Goal: Task Accomplishment & Management: Use online tool/utility

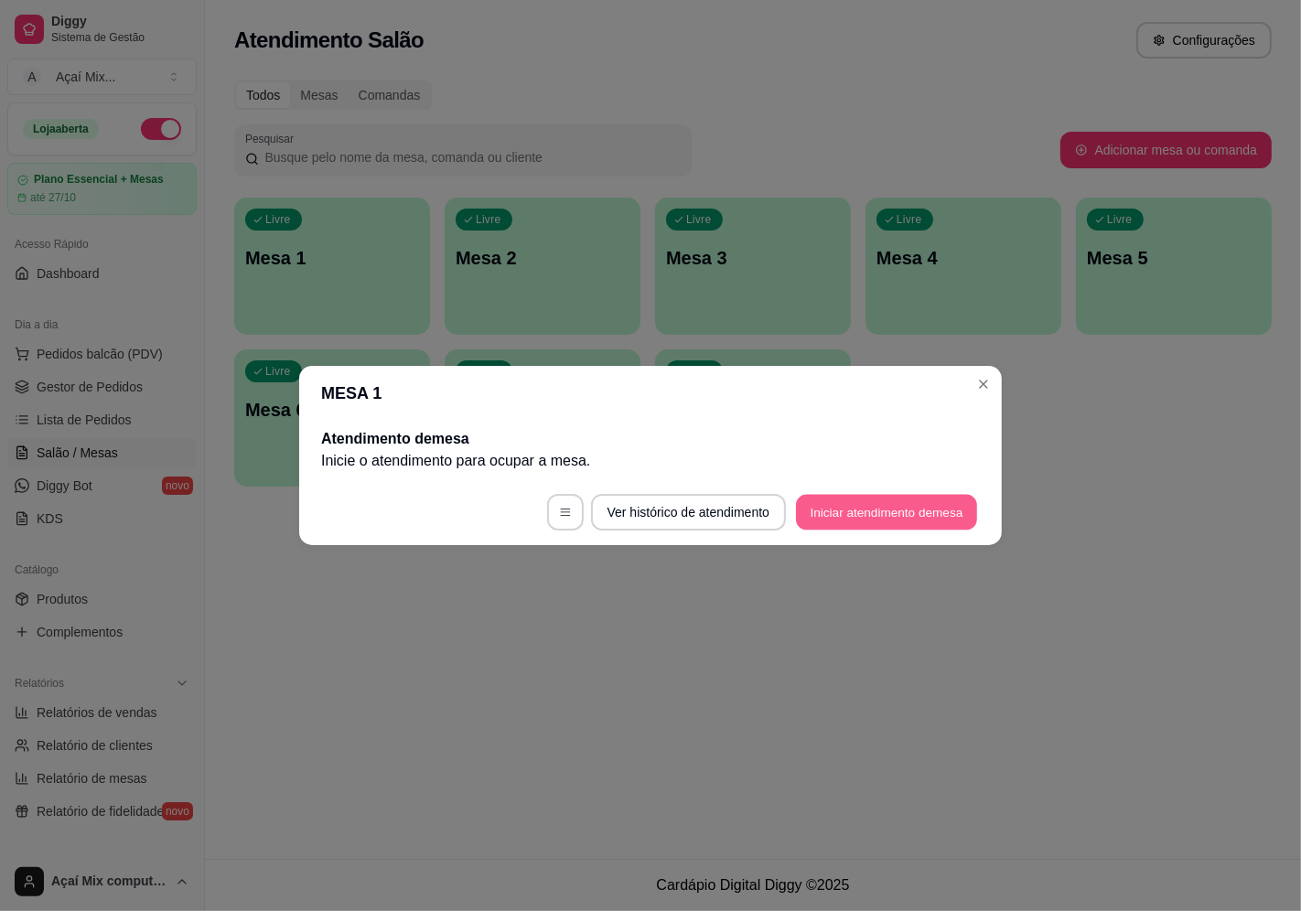
click at [882, 516] on button "Iniciar atendimento de mesa" at bounding box center [886, 513] width 181 height 36
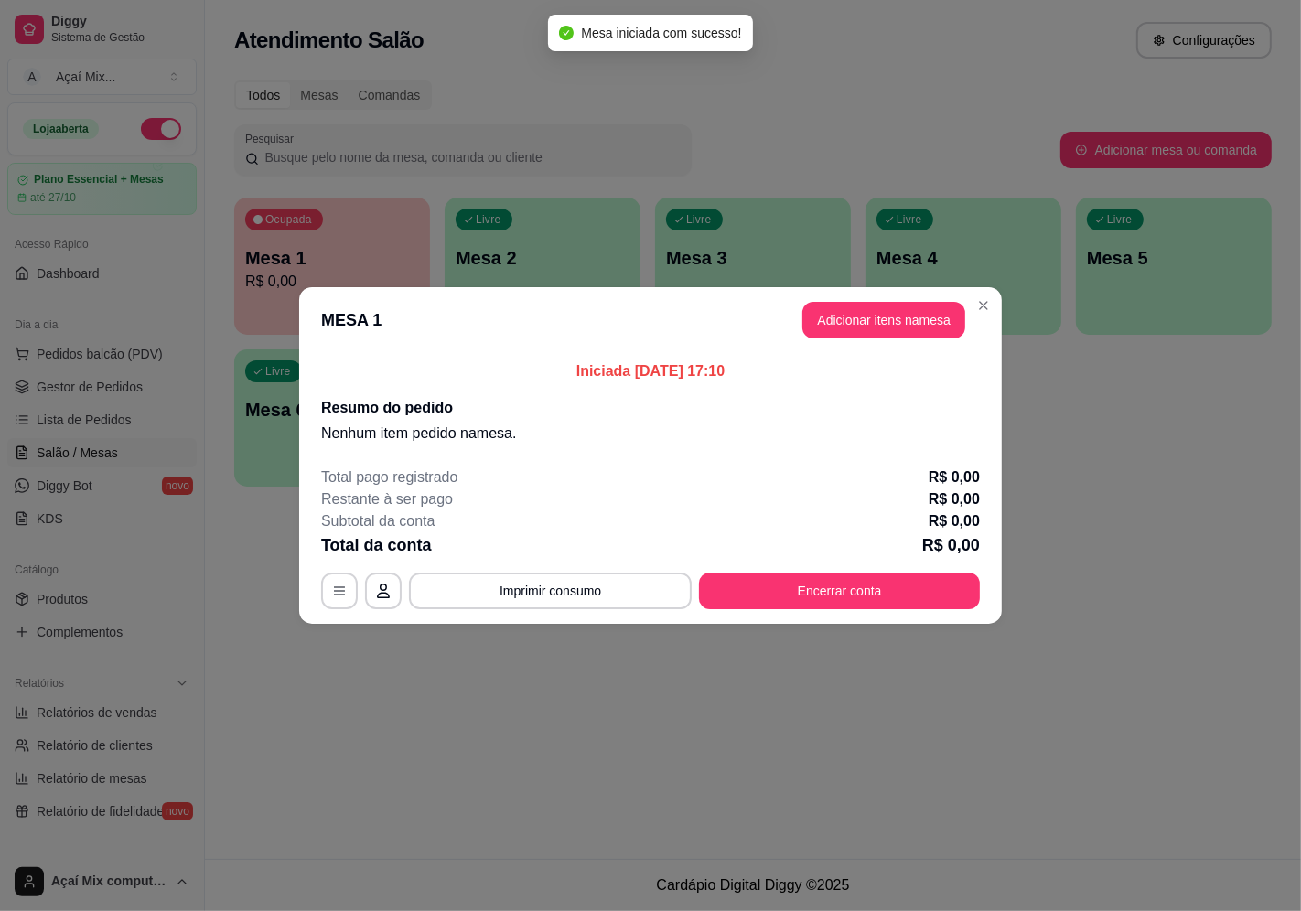
click at [889, 339] on header "MESA 1 Adicionar itens na mesa" at bounding box center [650, 320] width 703 height 66
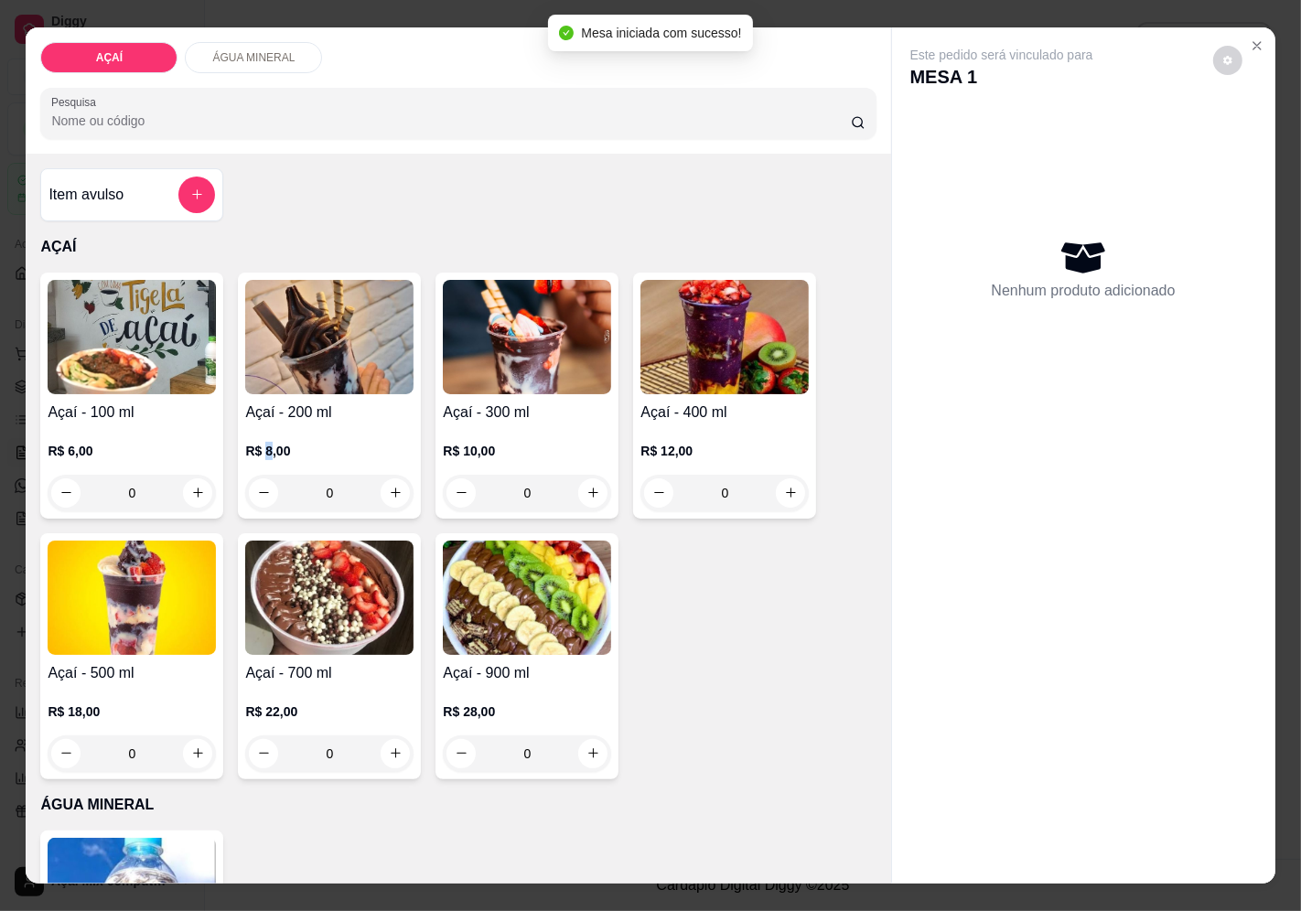
click at [257, 424] on div "R$ 8,00 0" at bounding box center [329, 468] width 168 height 88
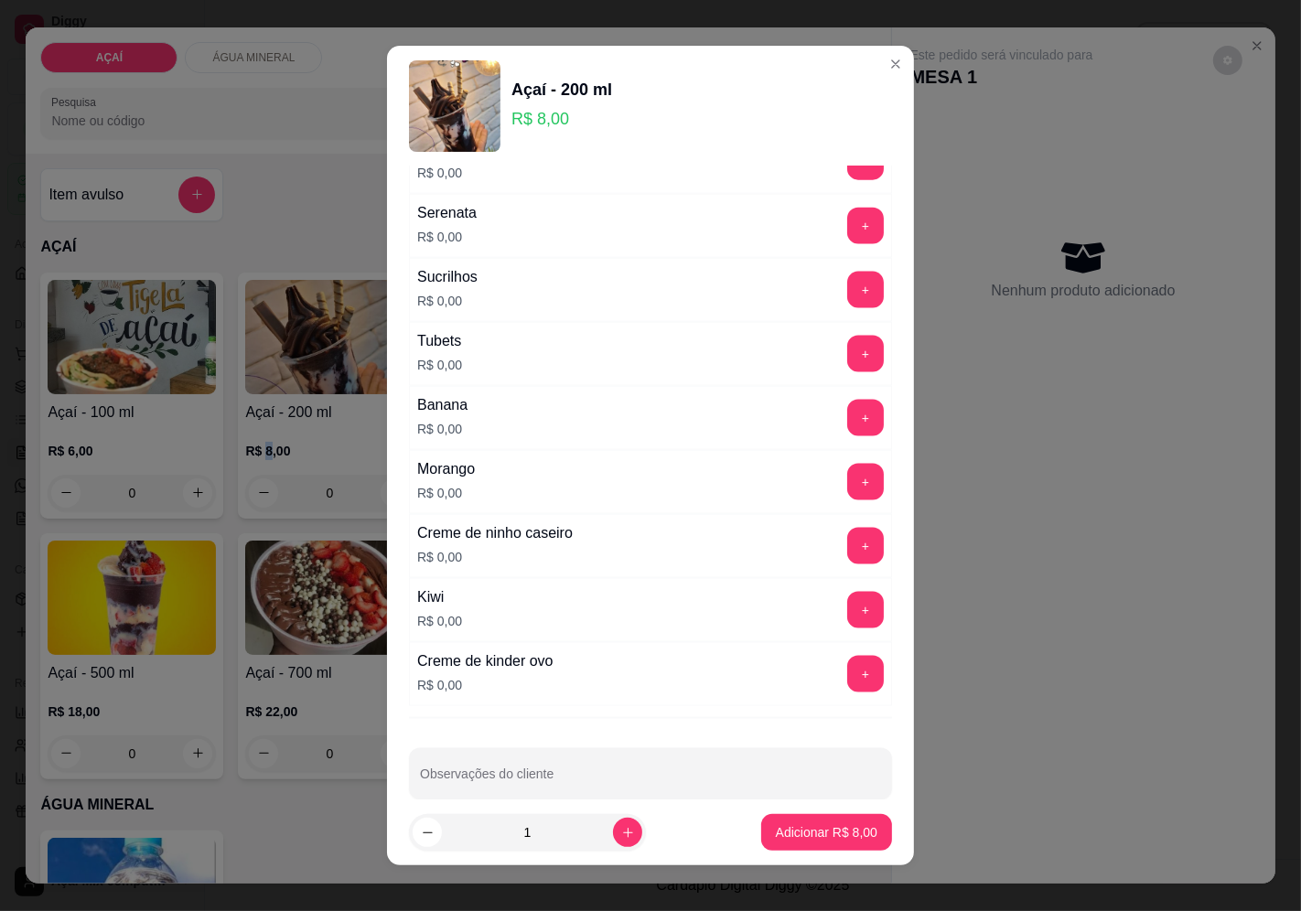
scroll to position [2167, 0]
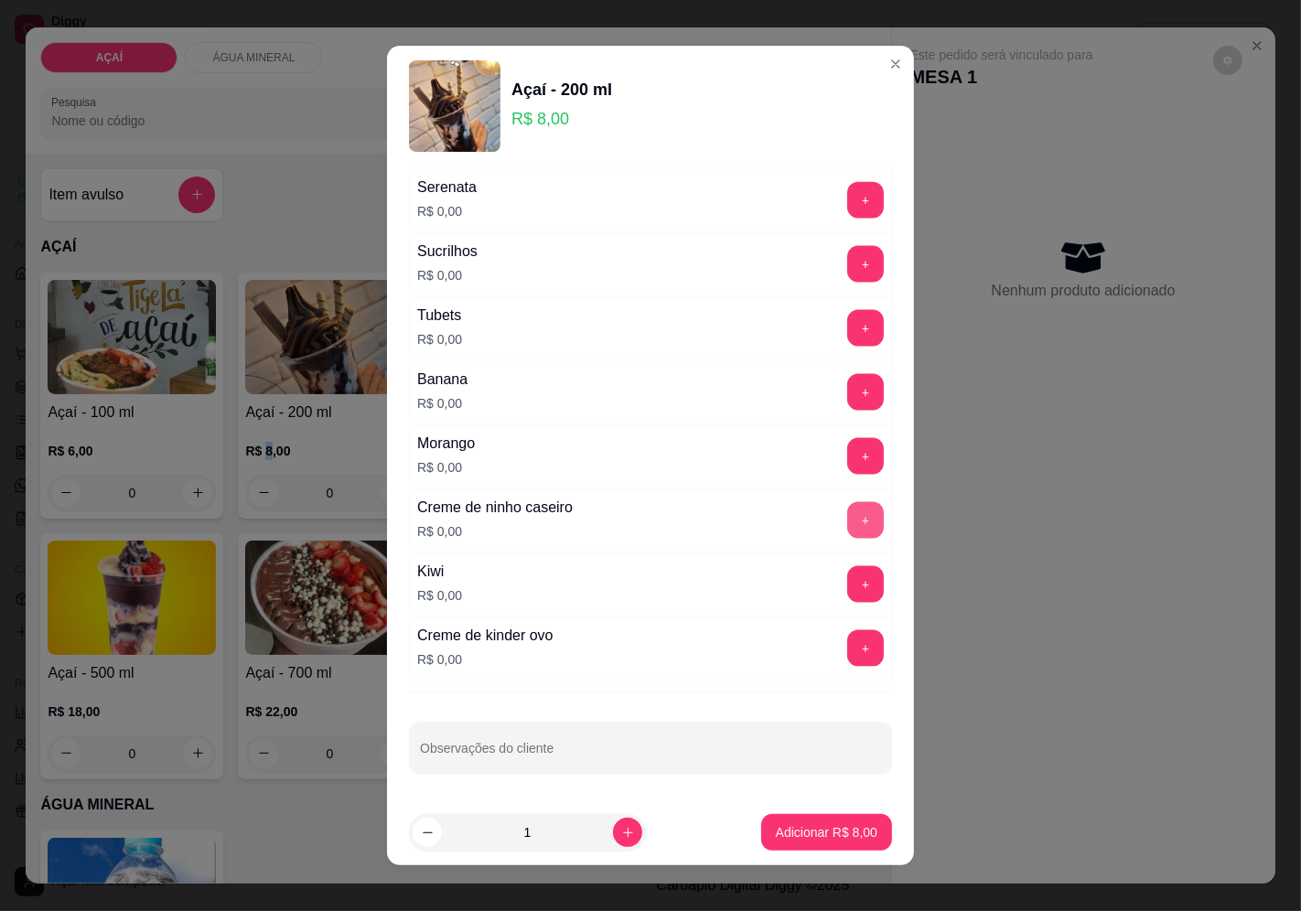
click at [847, 522] on button "+" at bounding box center [865, 520] width 37 height 37
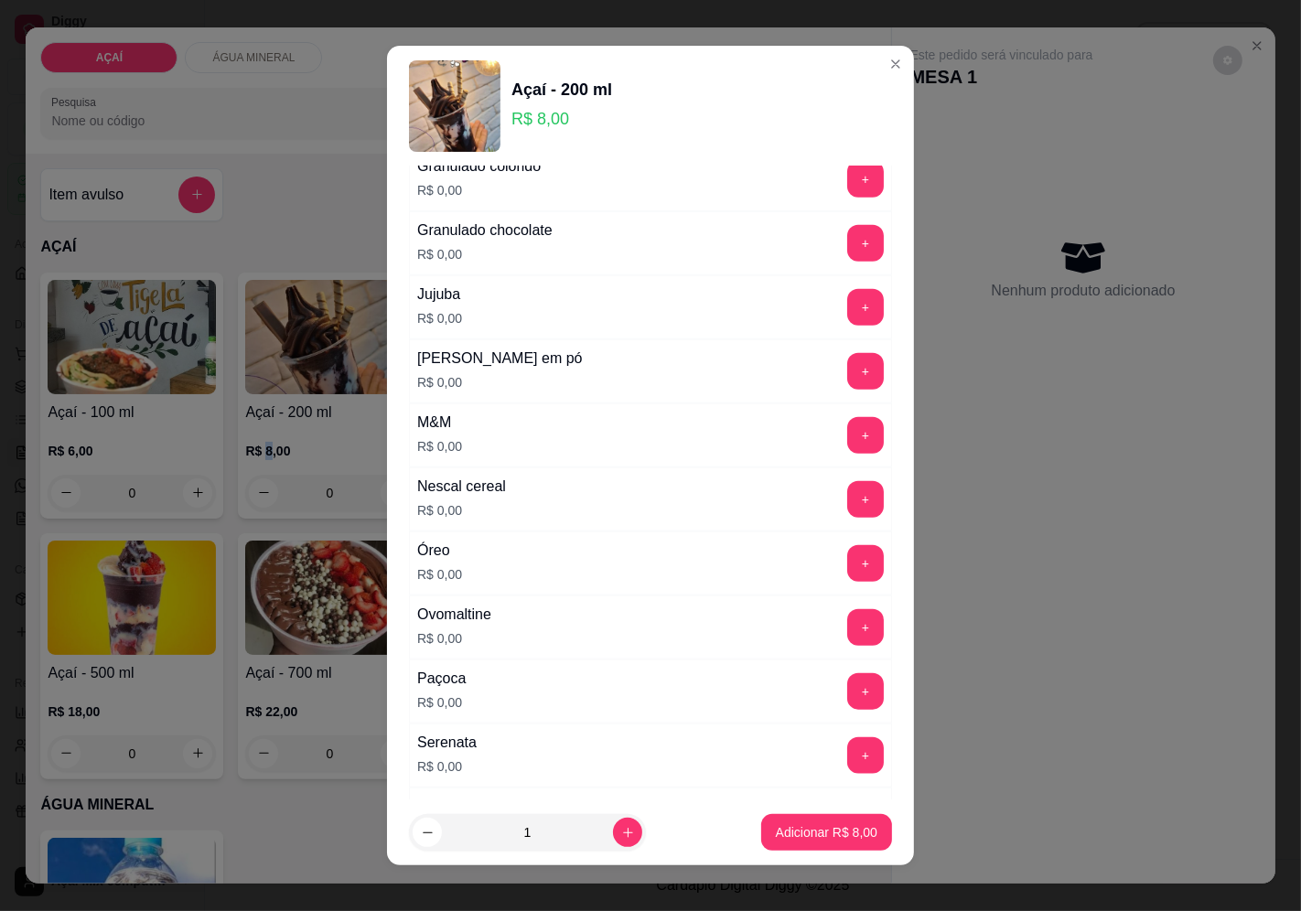
scroll to position [1659, 0]
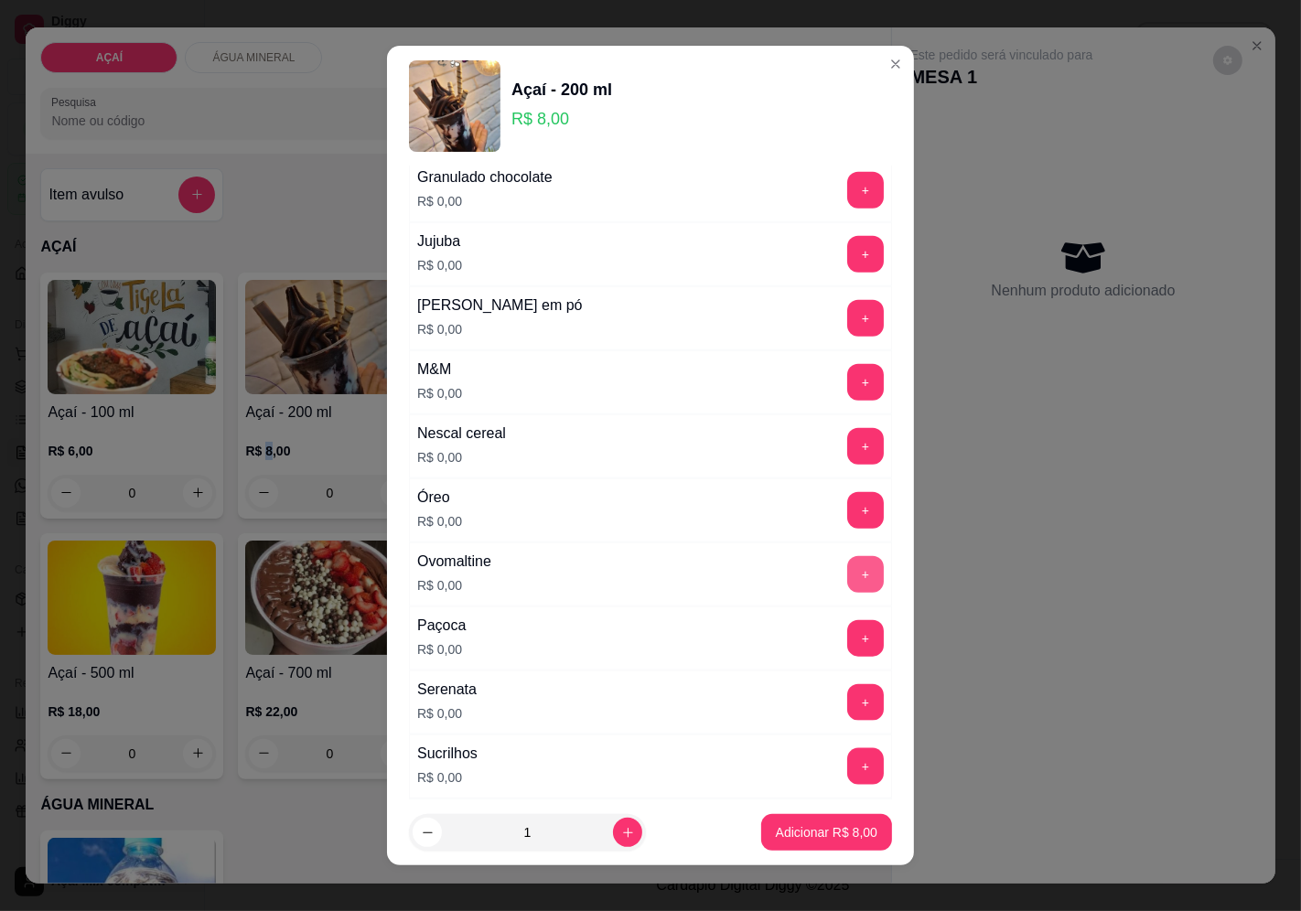
click at [847, 567] on button "+" at bounding box center [865, 574] width 37 height 37
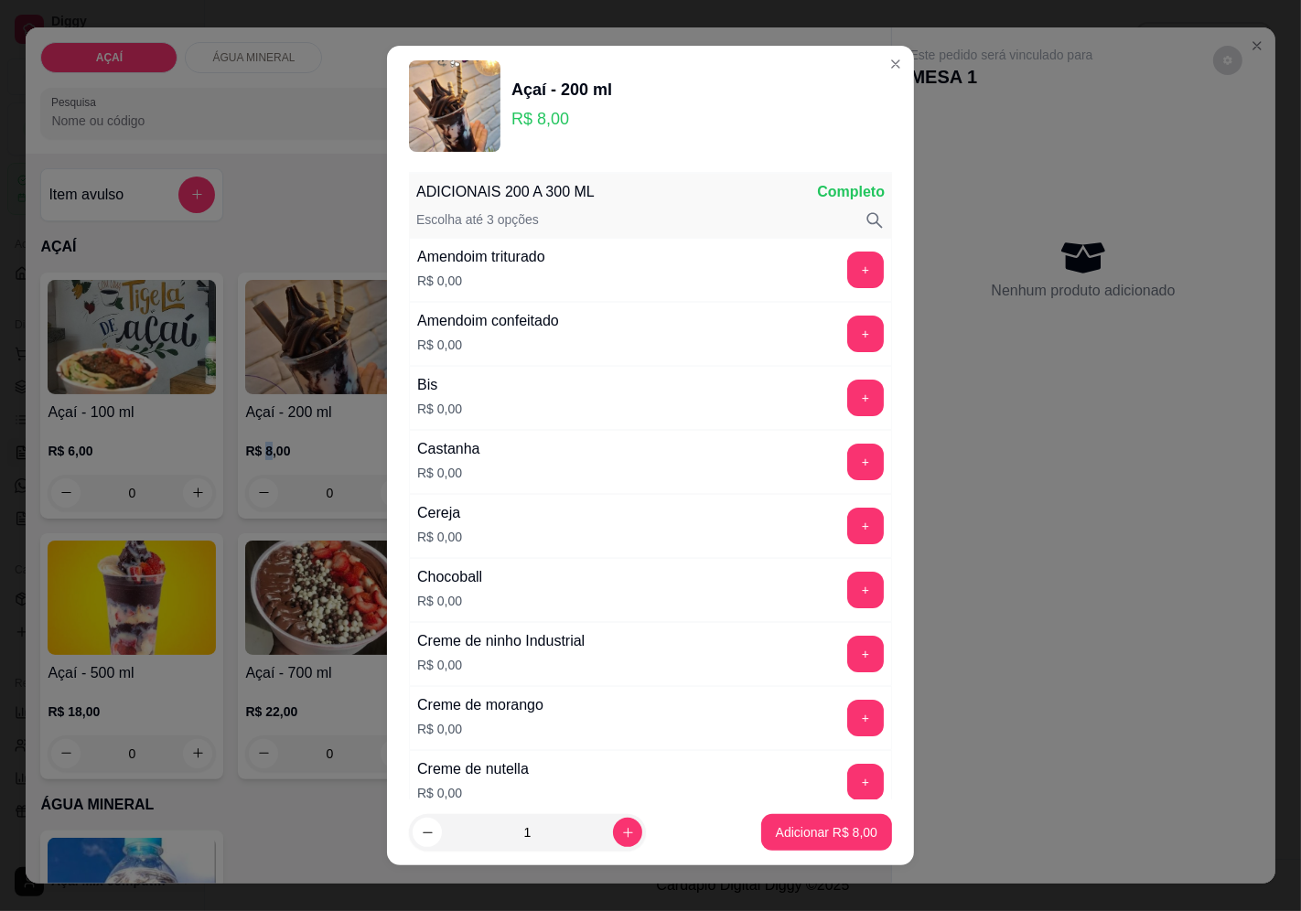
scroll to position [0, 0]
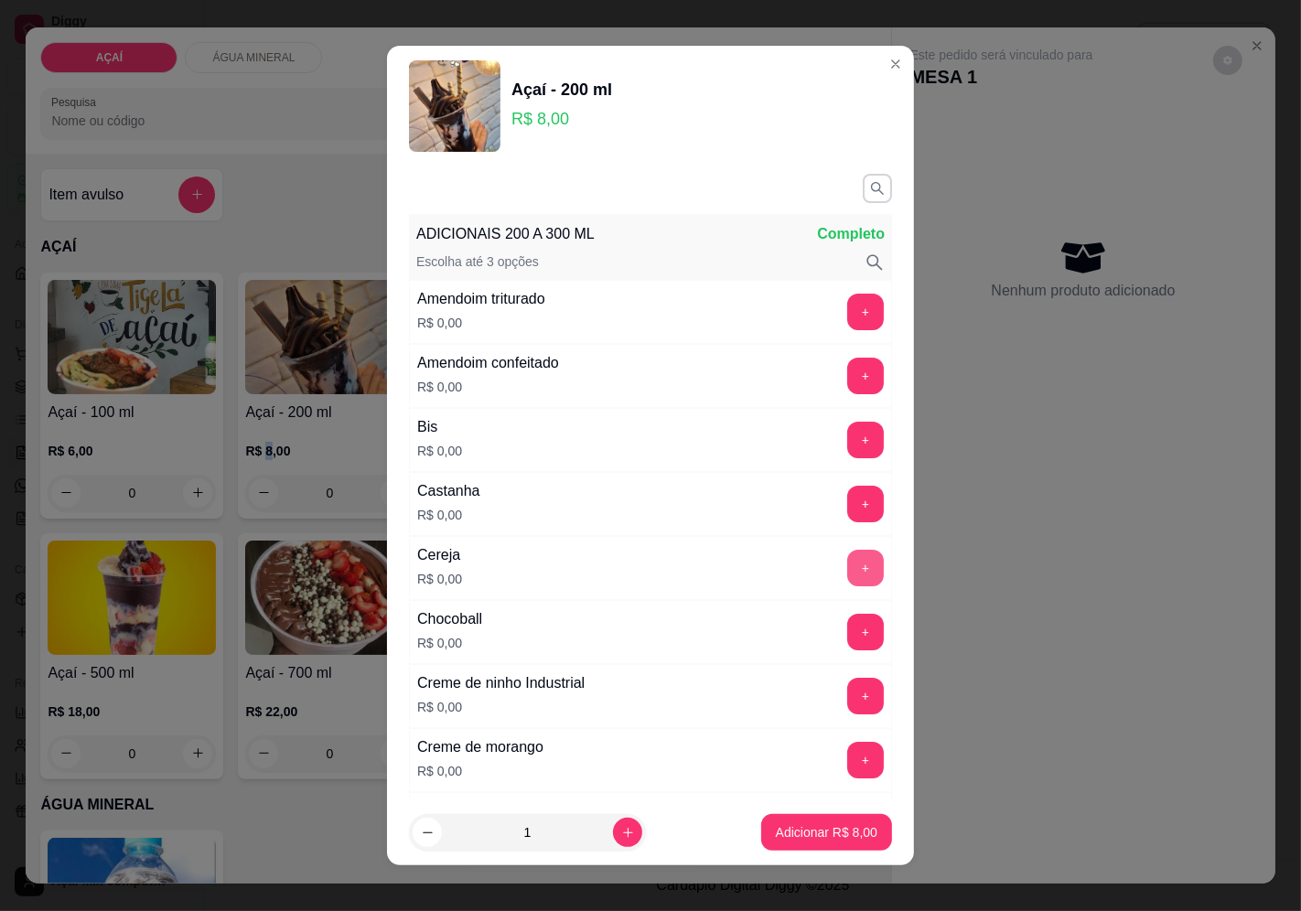
click at [847, 573] on button "+" at bounding box center [865, 568] width 37 height 37
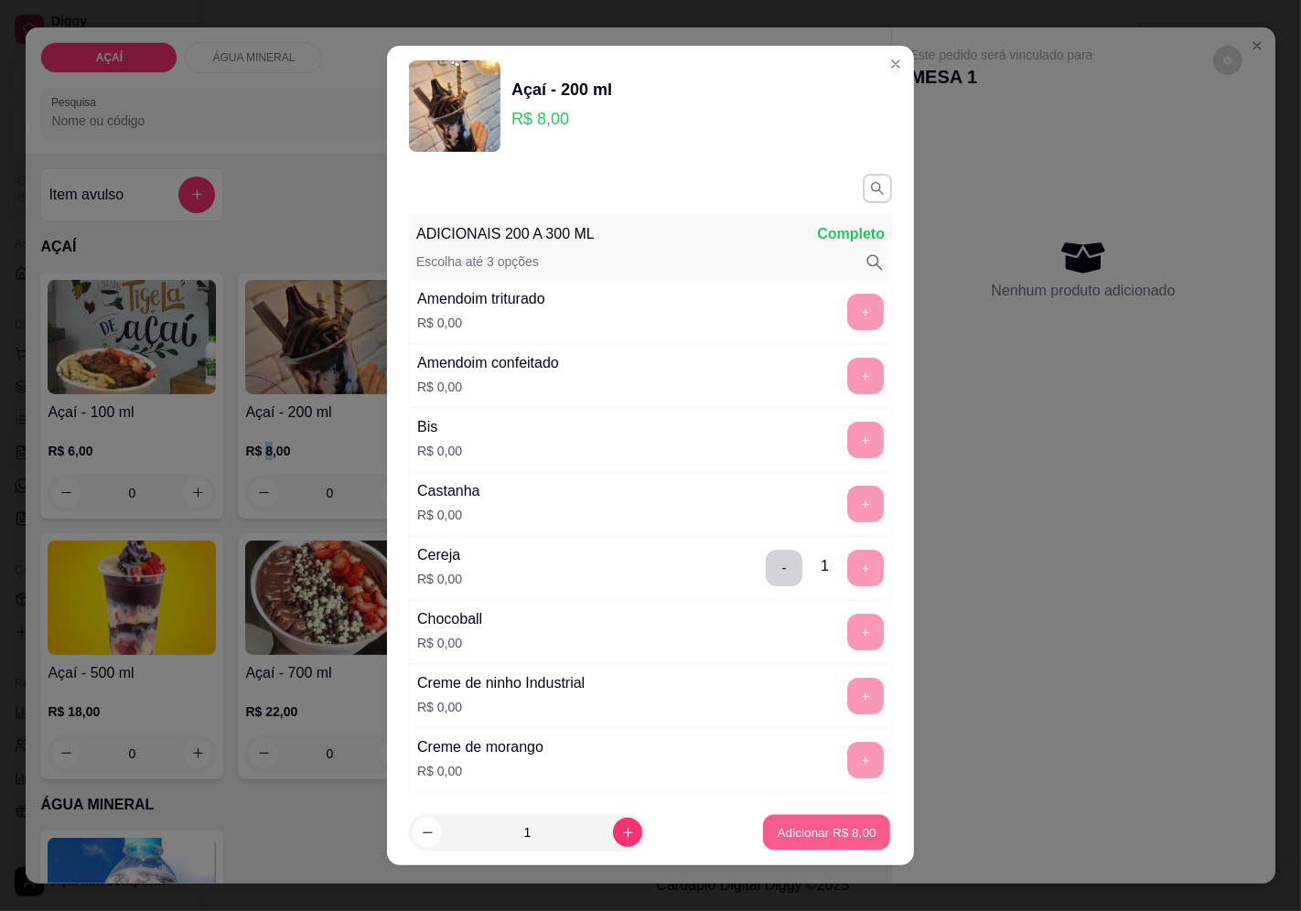
click at [840, 846] on button "Adicionar R$ 8,00" at bounding box center [826, 833] width 127 height 36
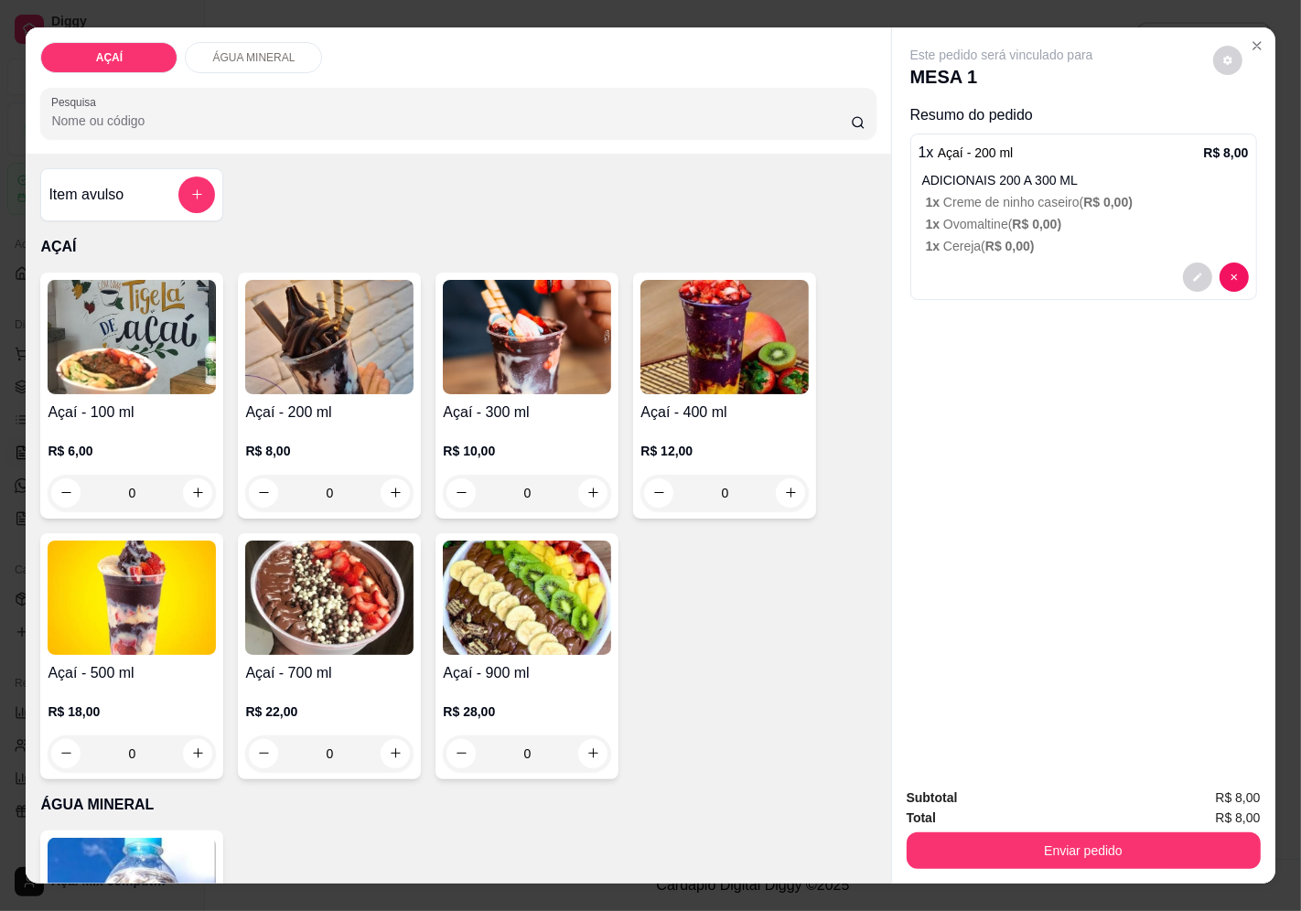
click at [162, 389] on div "Açaí - 100 ml R$ 6,00 0" at bounding box center [131, 396] width 183 height 246
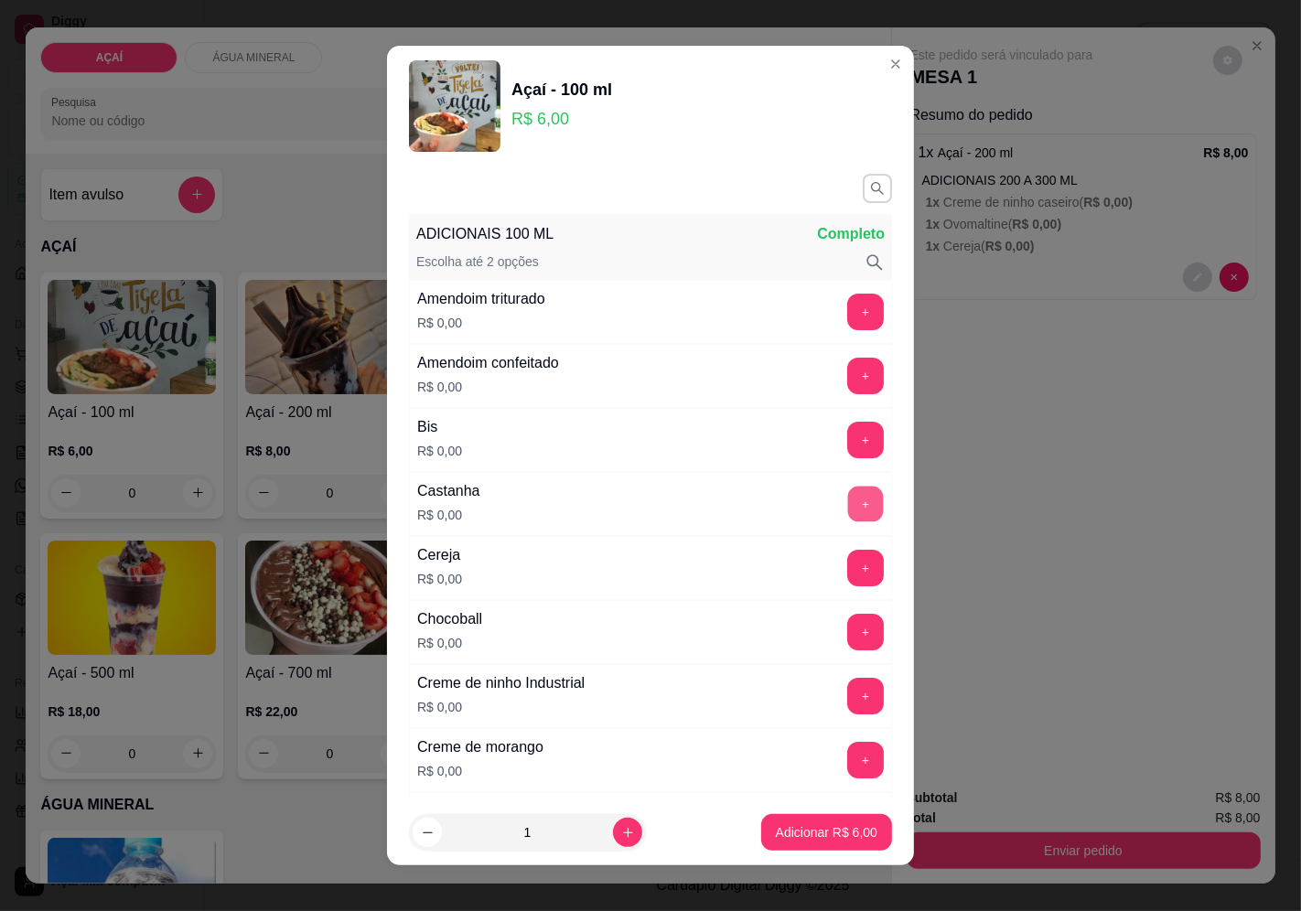
click at [848, 504] on button "+" at bounding box center [866, 504] width 36 height 36
click at [847, 573] on button "+" at bounding box center [865, 568] width 37 height 37
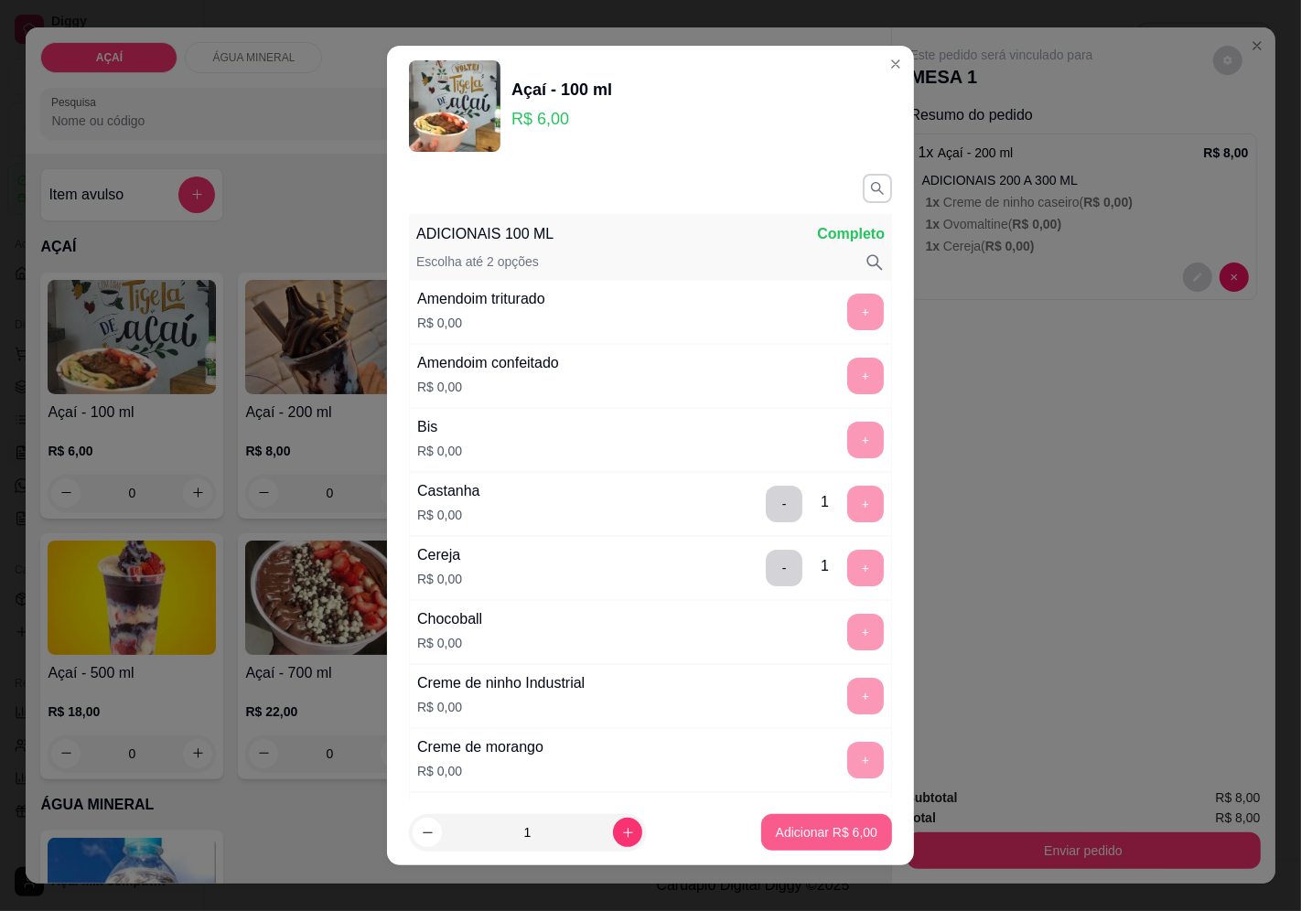
click at [802, 836] on p "Adicionar R$ 6,00" at bounding box center [827, 833] width 102 height 18
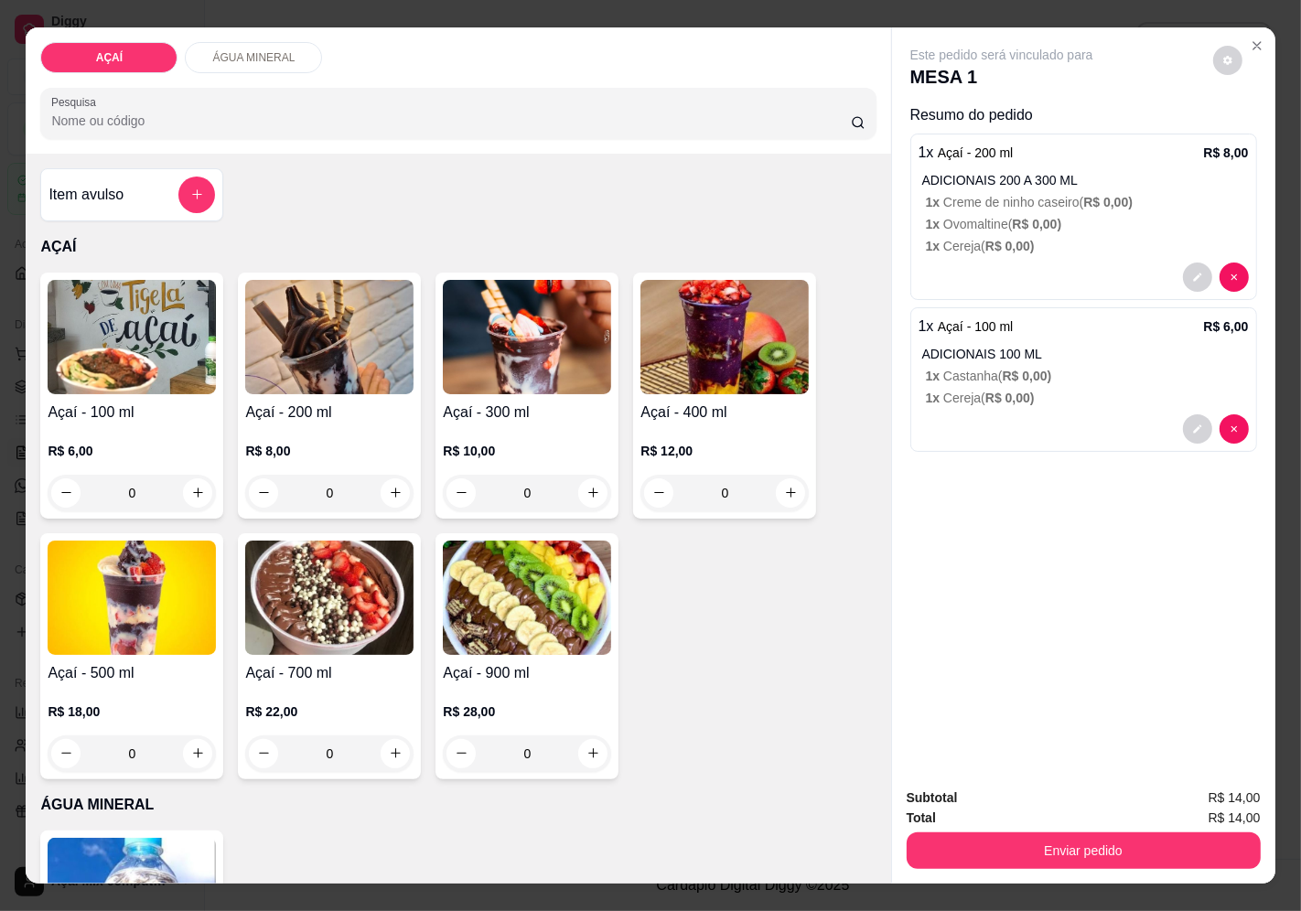
click at [133, 392] on div "Açaí - 100 ml R$ 6,00 0" at bounding box center [131, 396] width 183 height 246
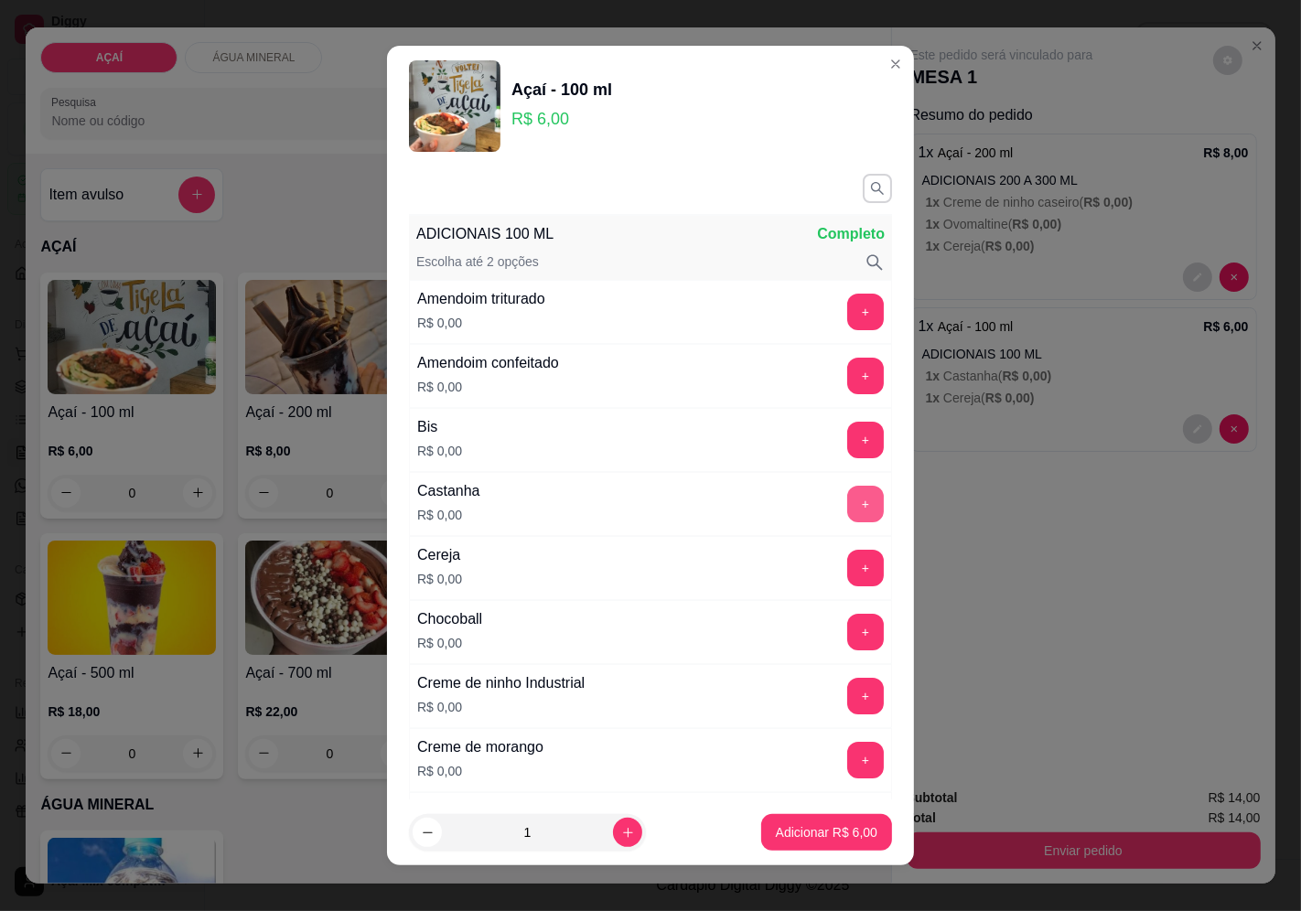
click at [847, 491] on button "+" at bounding box center [865, 504] width 37 height 37
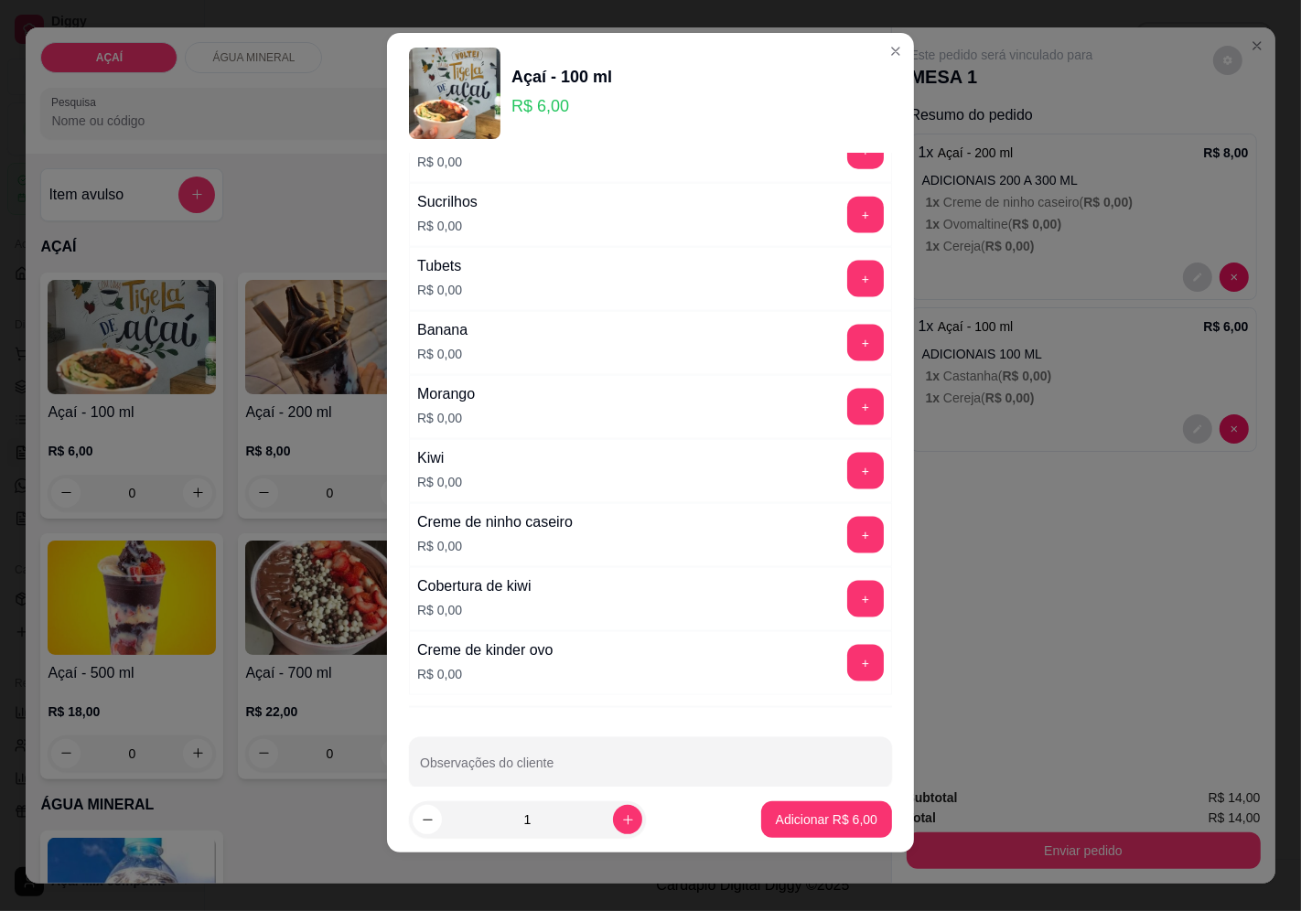
scroll to position [2167, 0]
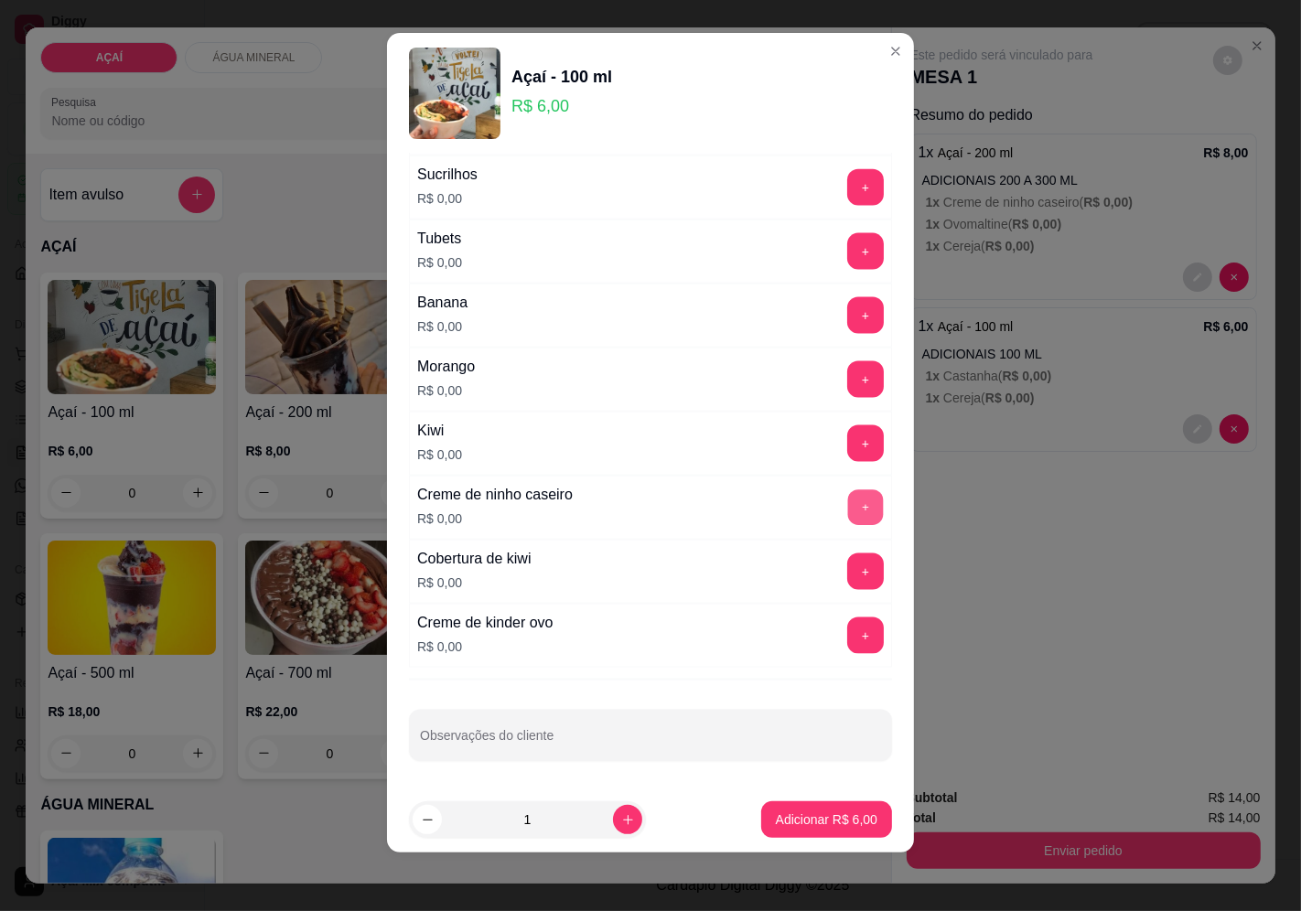
click at [848, 514] on button "+" at bounding box center [866, 508] width 36 height 36
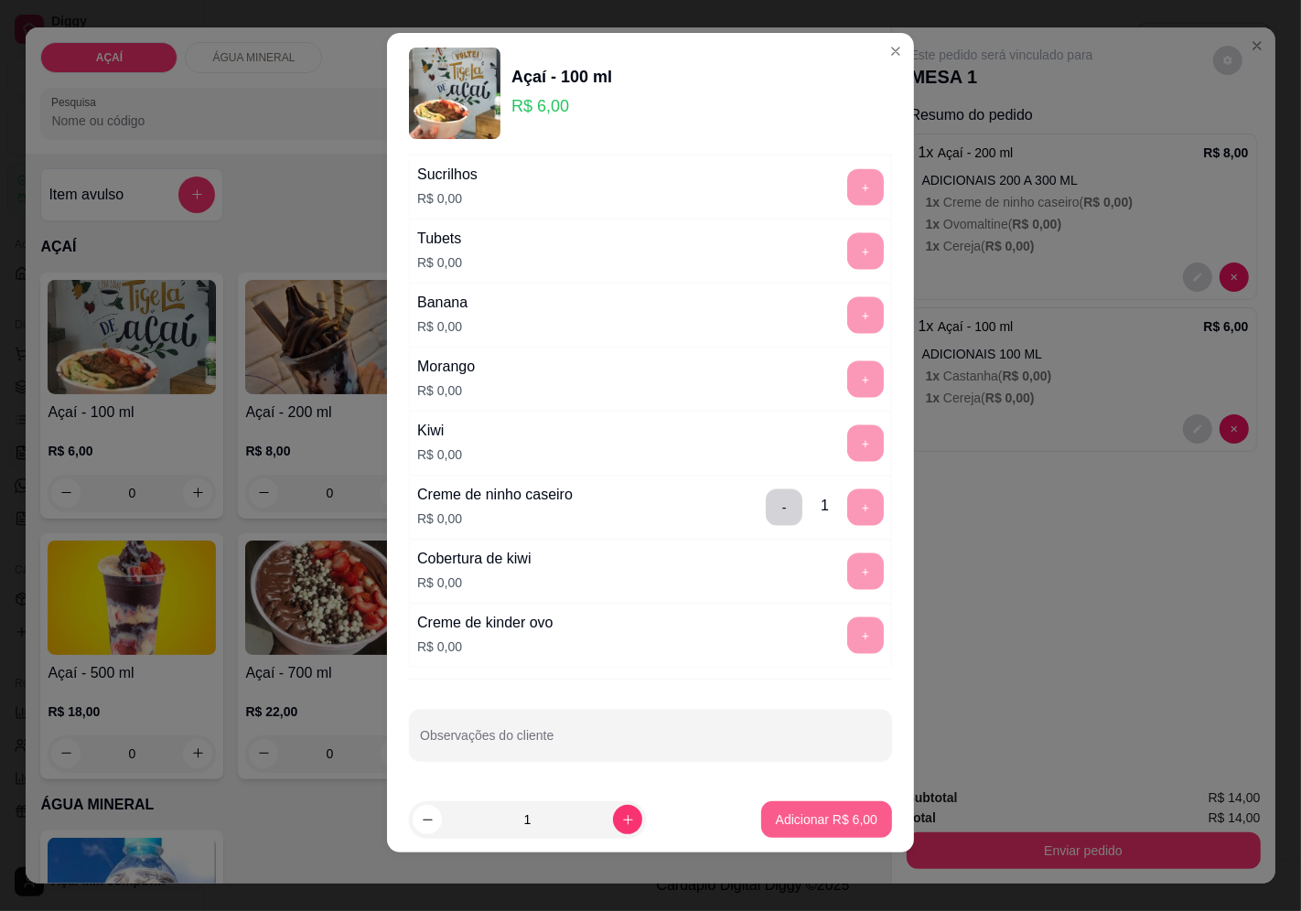
click at [776, 825] on p "Adicionar R$ 6,00" at bounding box center [827, 820] width 102 height 18
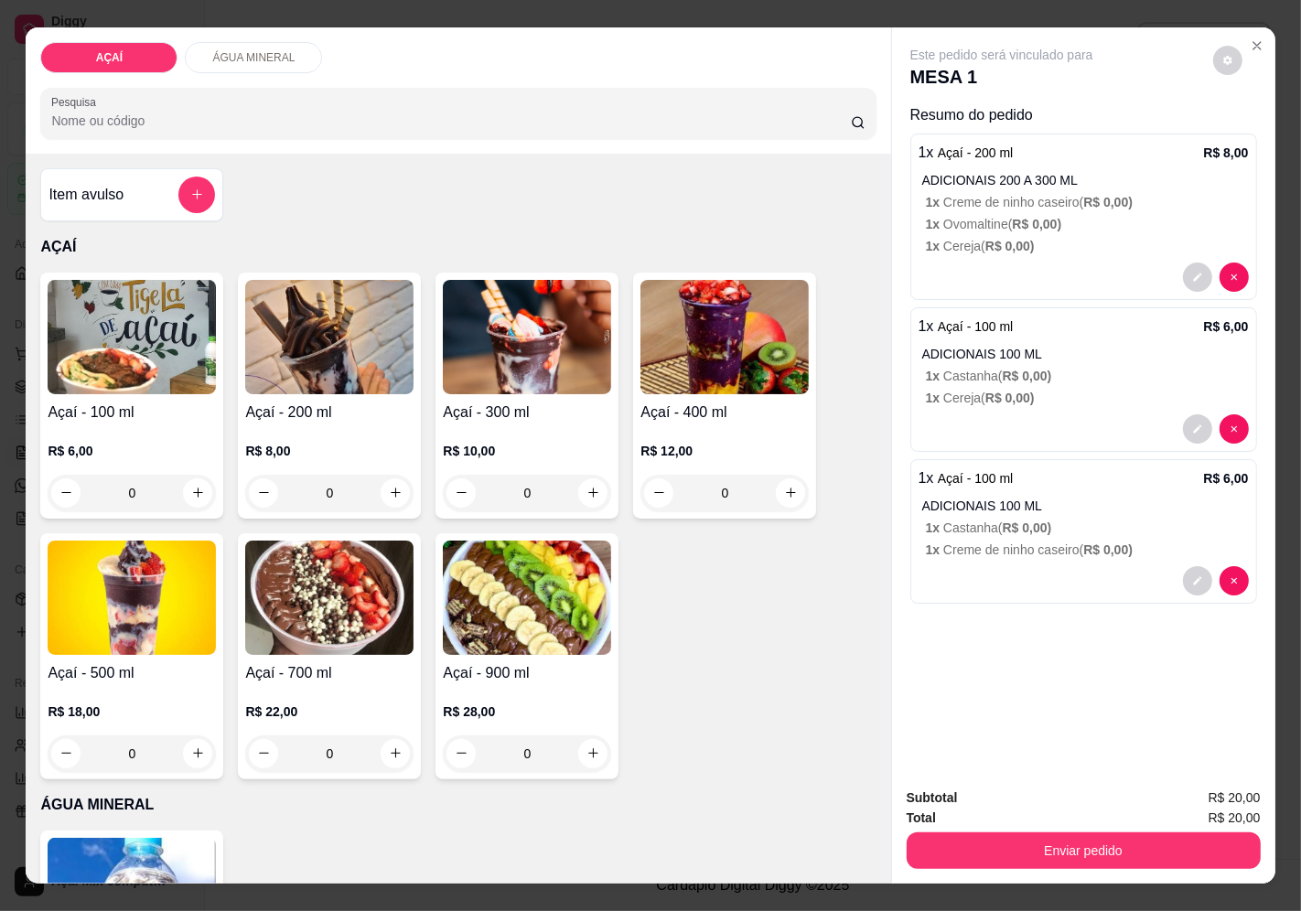
click at [328, 386] on img at bounding box center [329, 337] width 168 height 114
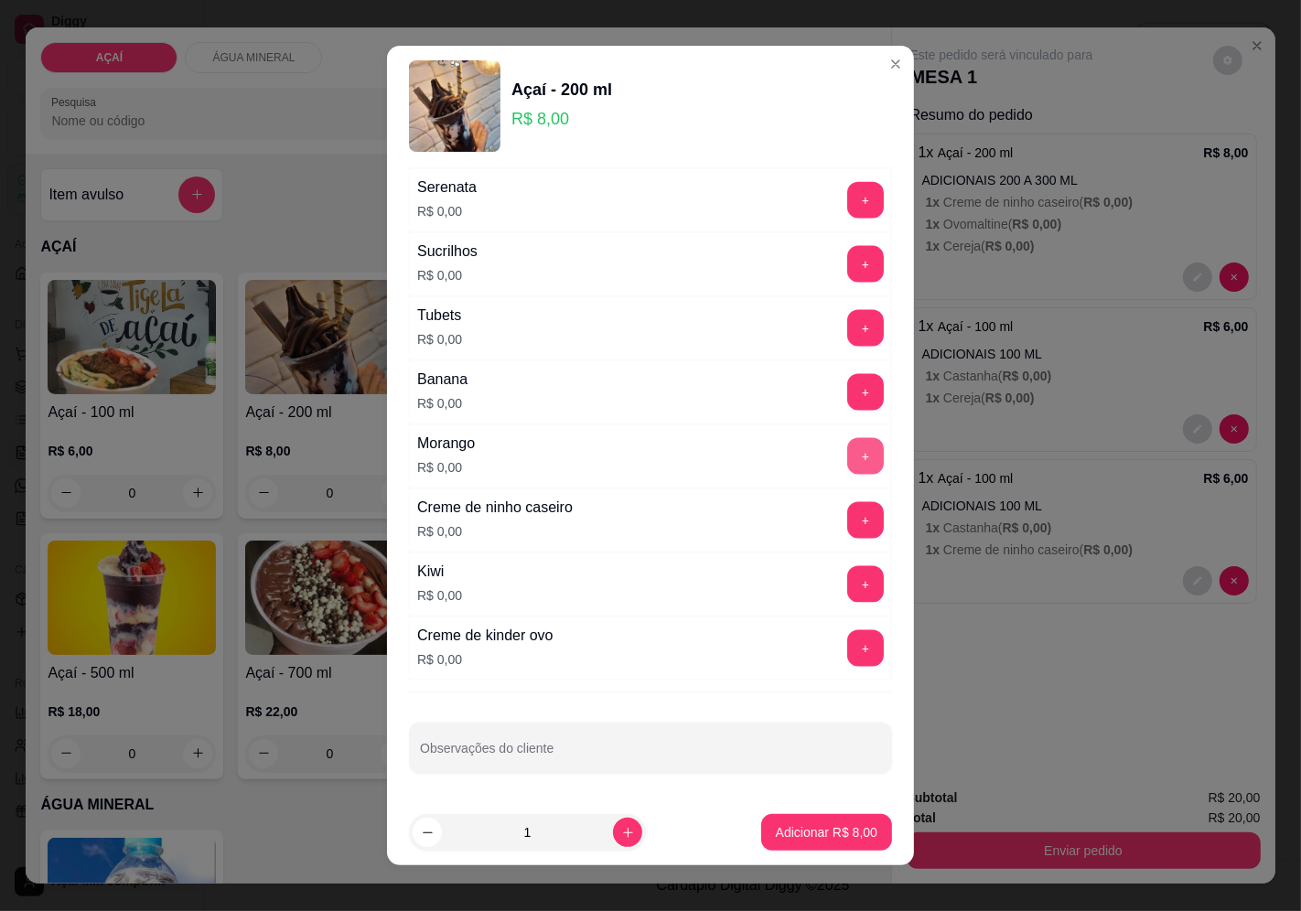
click at [847, 461] on button "+" at bounding box center [865, 456] width 37 height 37
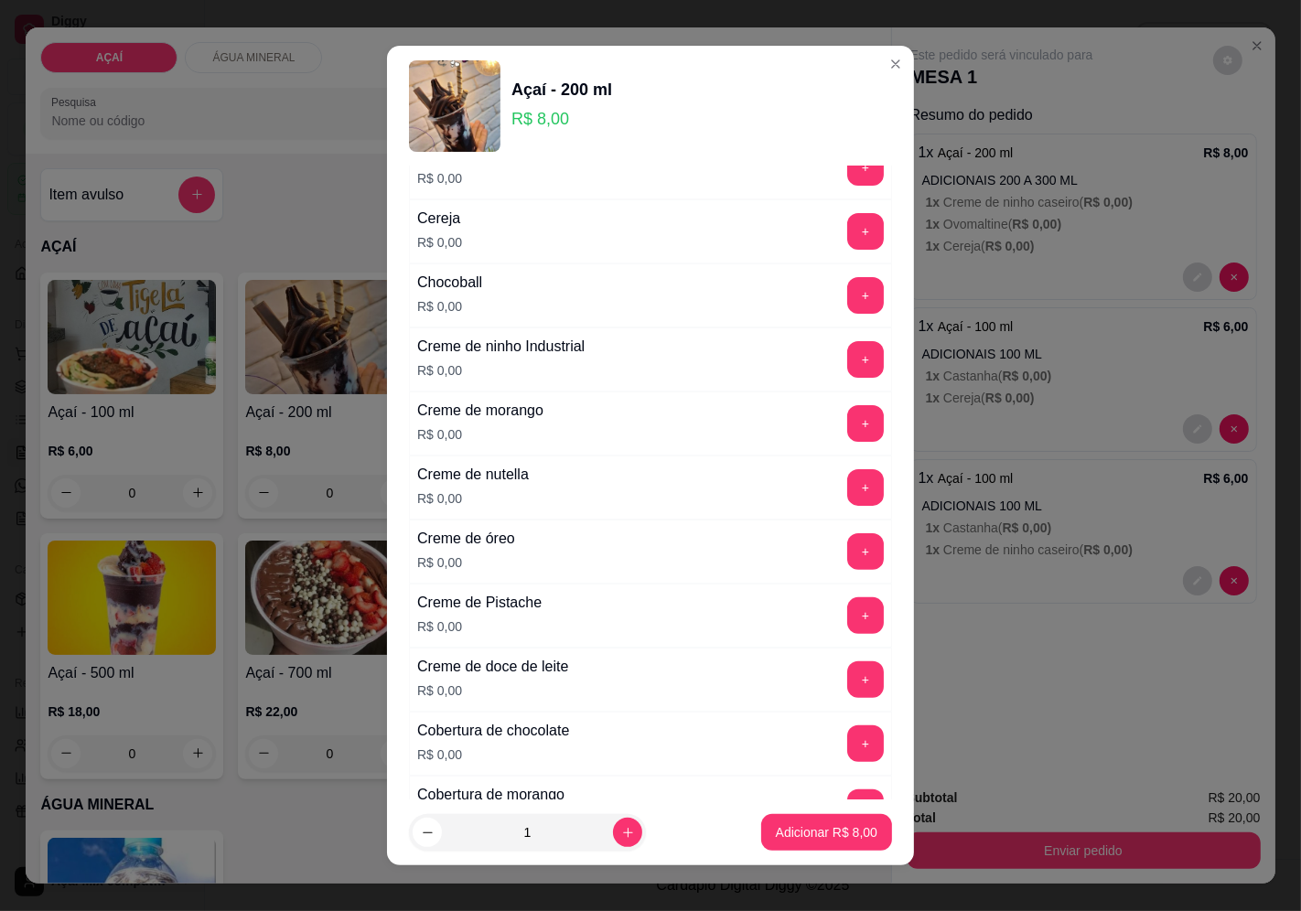
scroll to position [235, 0]
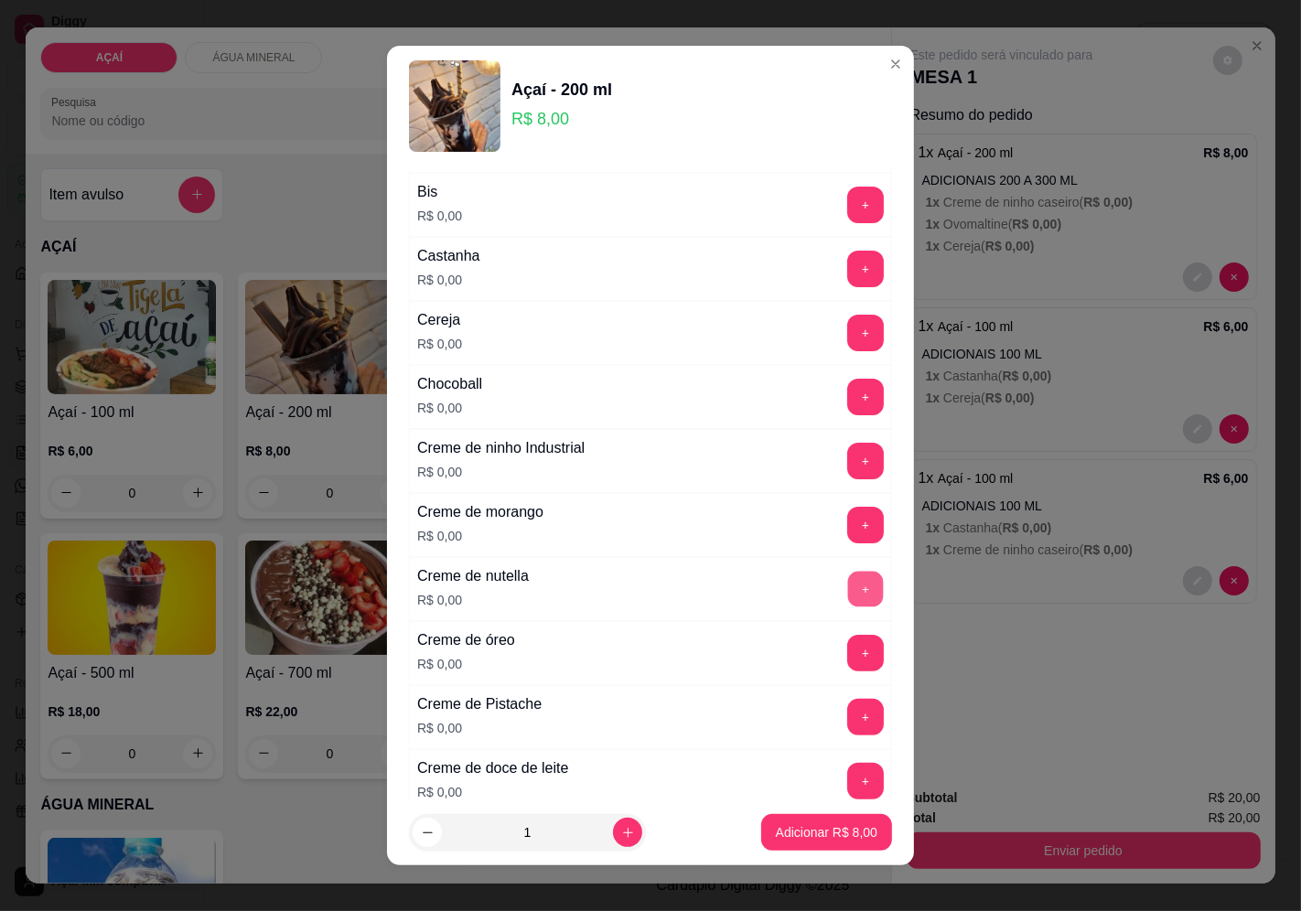
click at [848, 601] on button "+" at bounding box center [866, 589] width 36 height 36
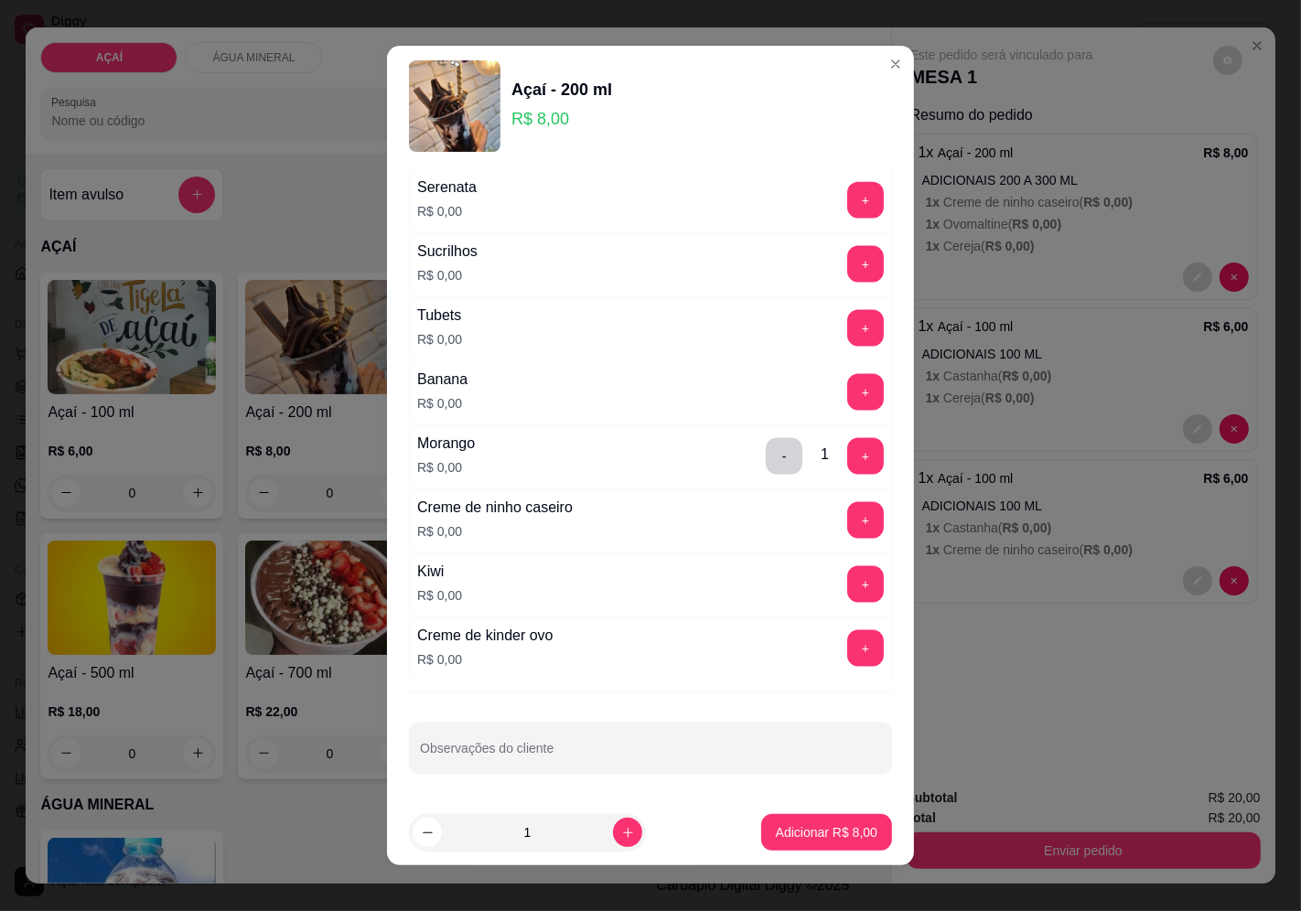
scroll to position [2167, 0]
click at [848, 533] on button "+" at bounding box center [866, 520] width 36 height 36
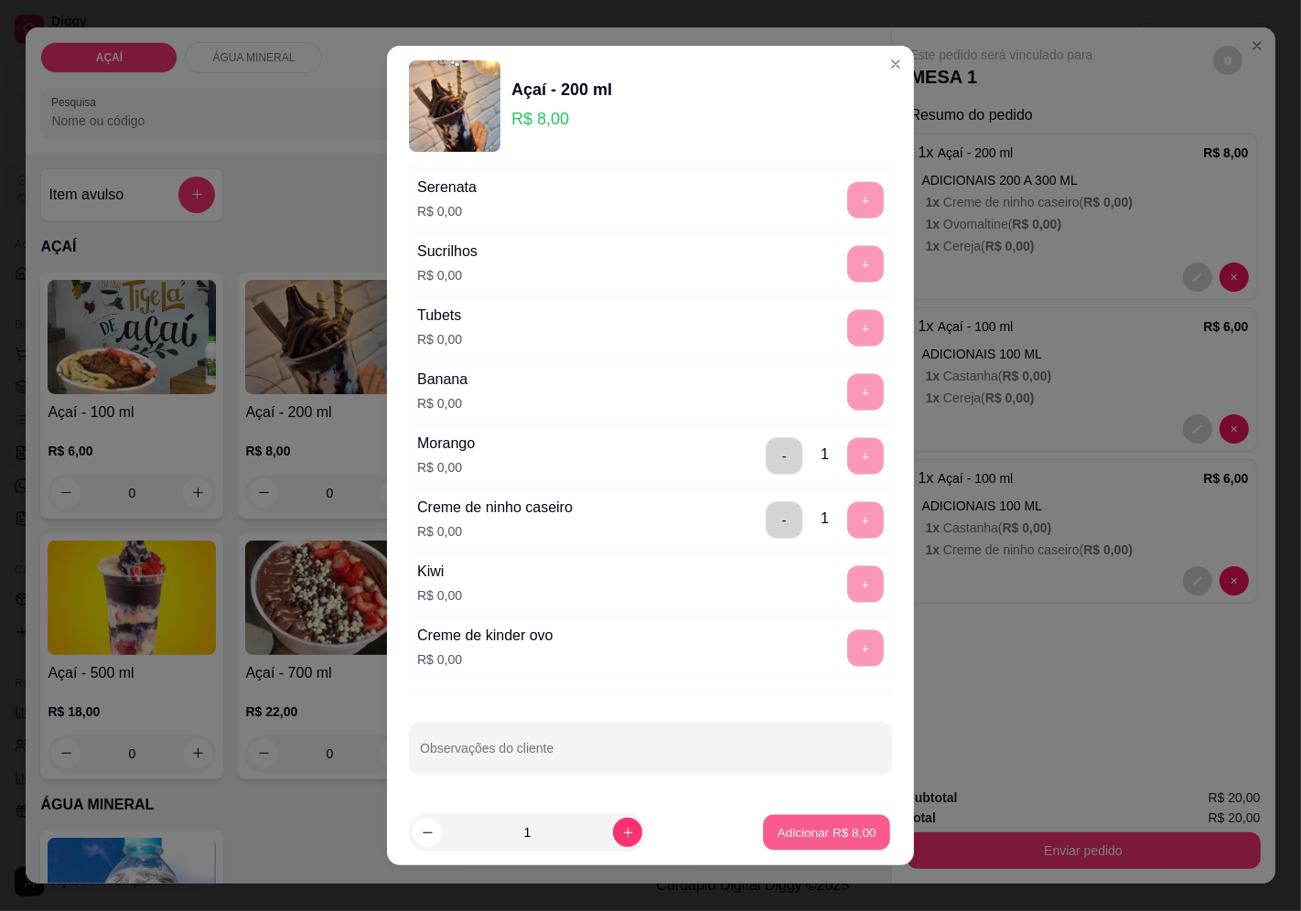
click at [805, 845] on button "Adicionar R$ 8,00" at bounding box center [826, 833] width 127 height 36
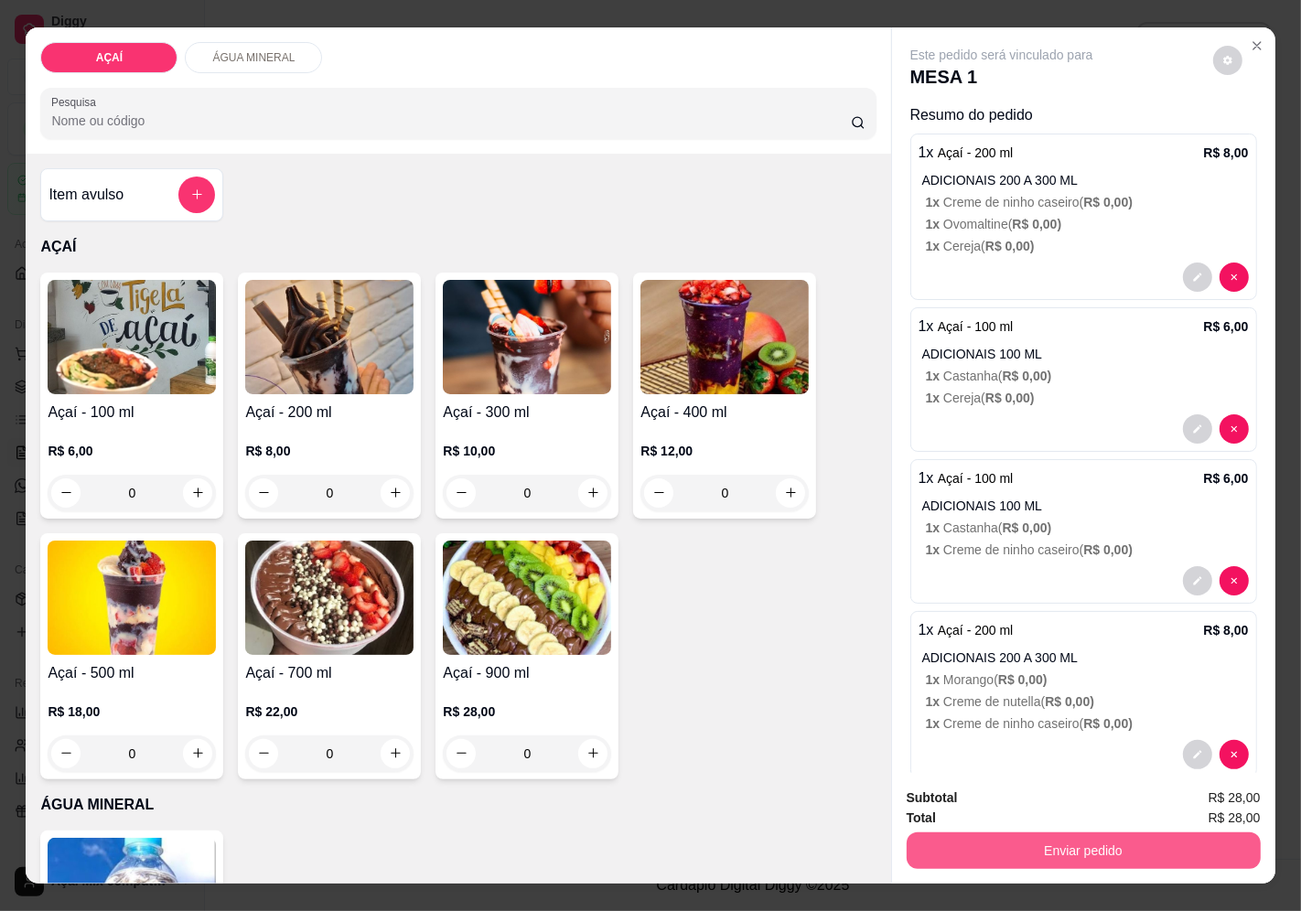
click at [931, 842] on button "Enviar pedido" at bounding box center [1084, 851] width 354 height 37
click at [1226, 791] on button "Enviar pedido" at bounding box center [1212, 798] width 101 height 34
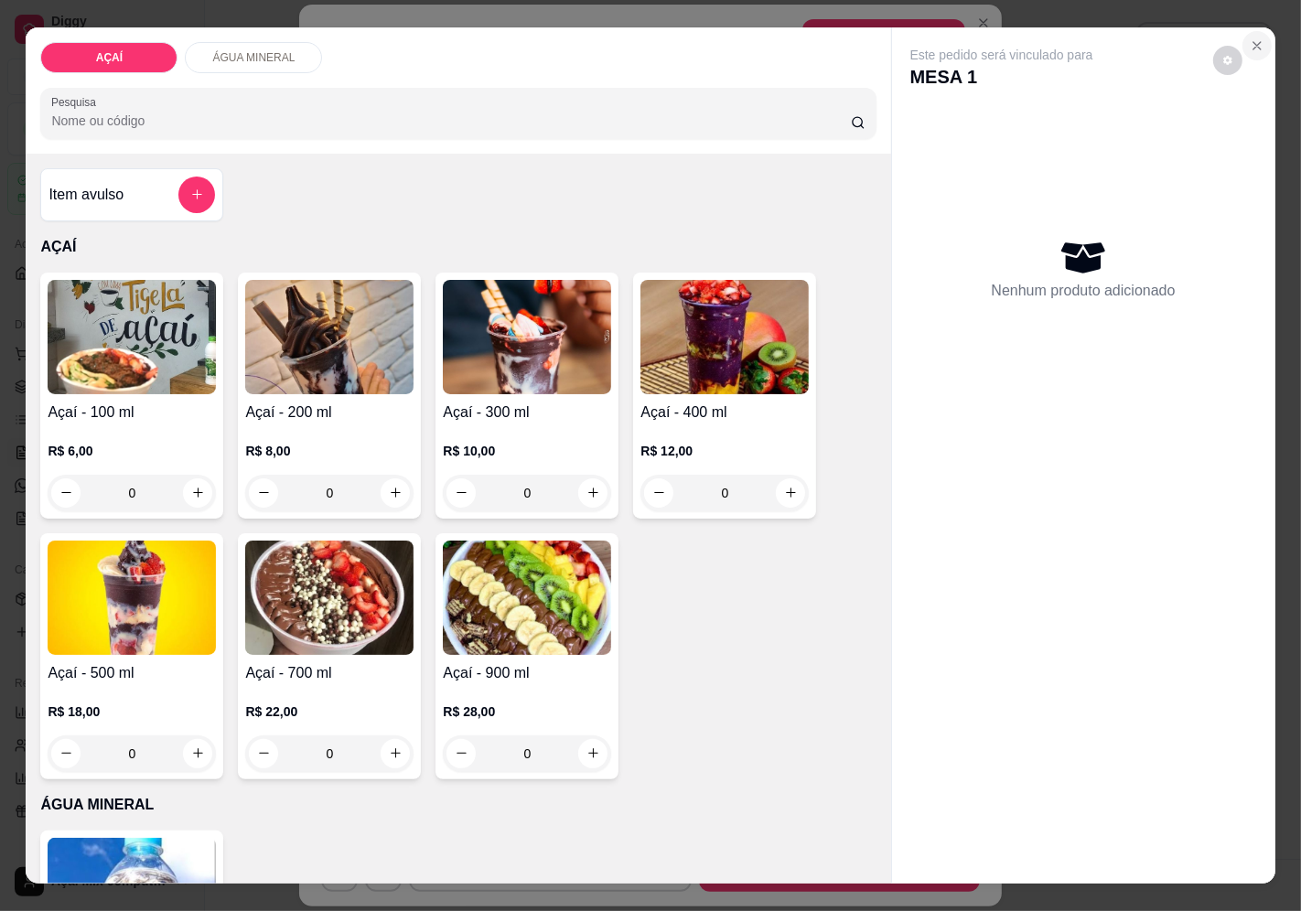
click at [1256, 39] on button "Close" at bounding box center [1257, 45] width 29 height 29
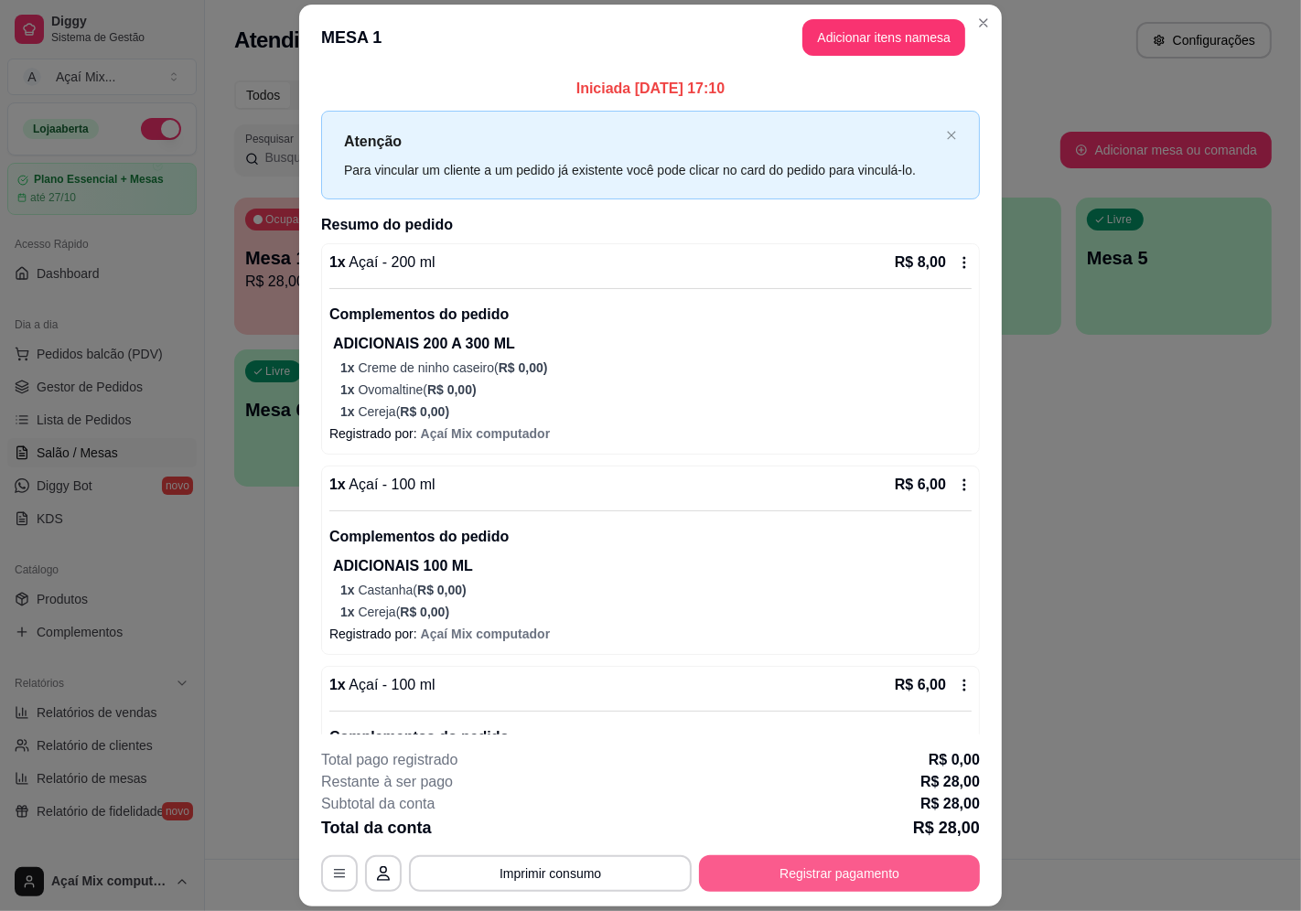
click at [775, 886] on button "Registrar pagamento" at bounding box center [839, 874] width 281 height 37
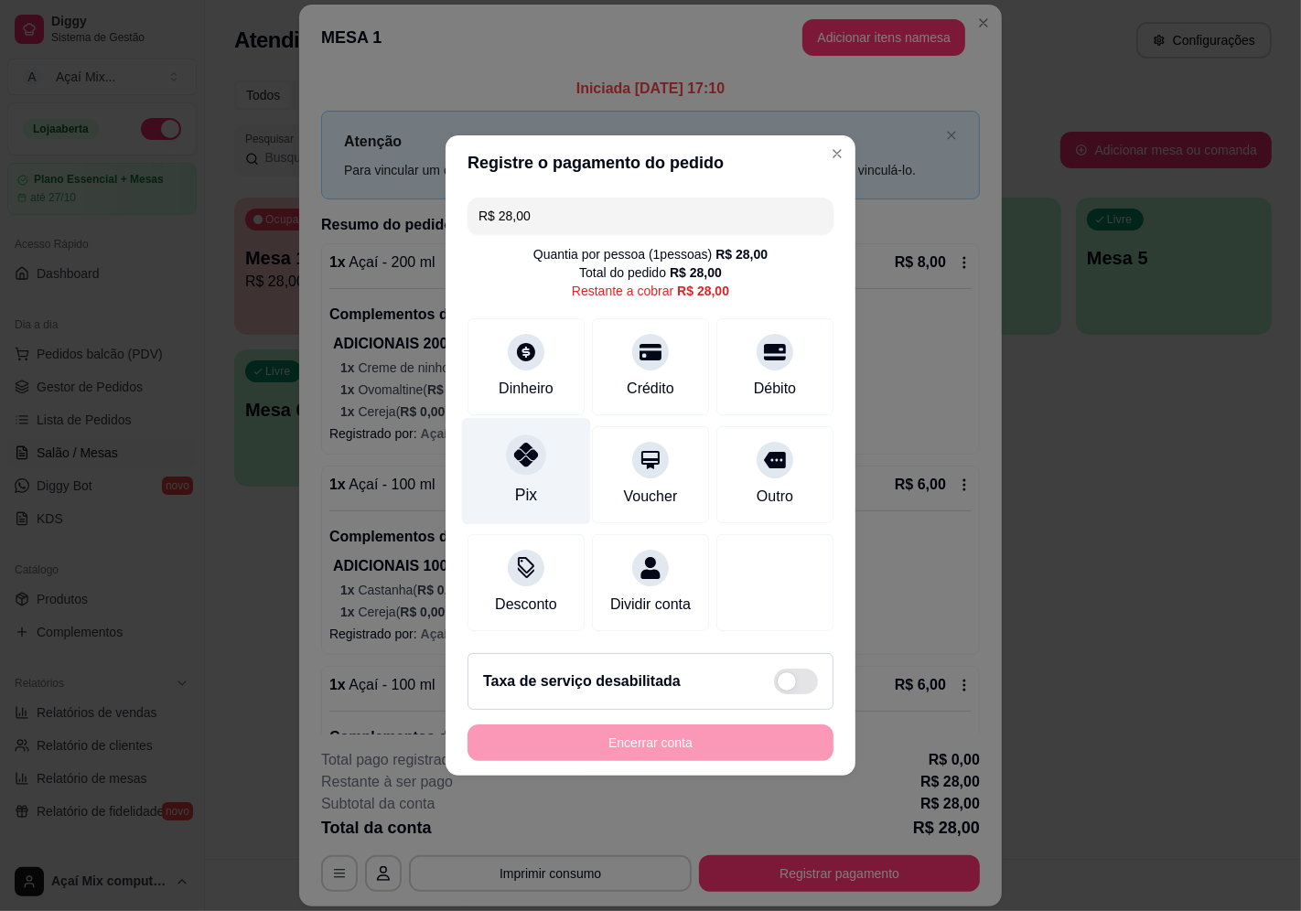
click at [517, 483] on div "Pix" at bounding box center [526, 495] width 22 height 24
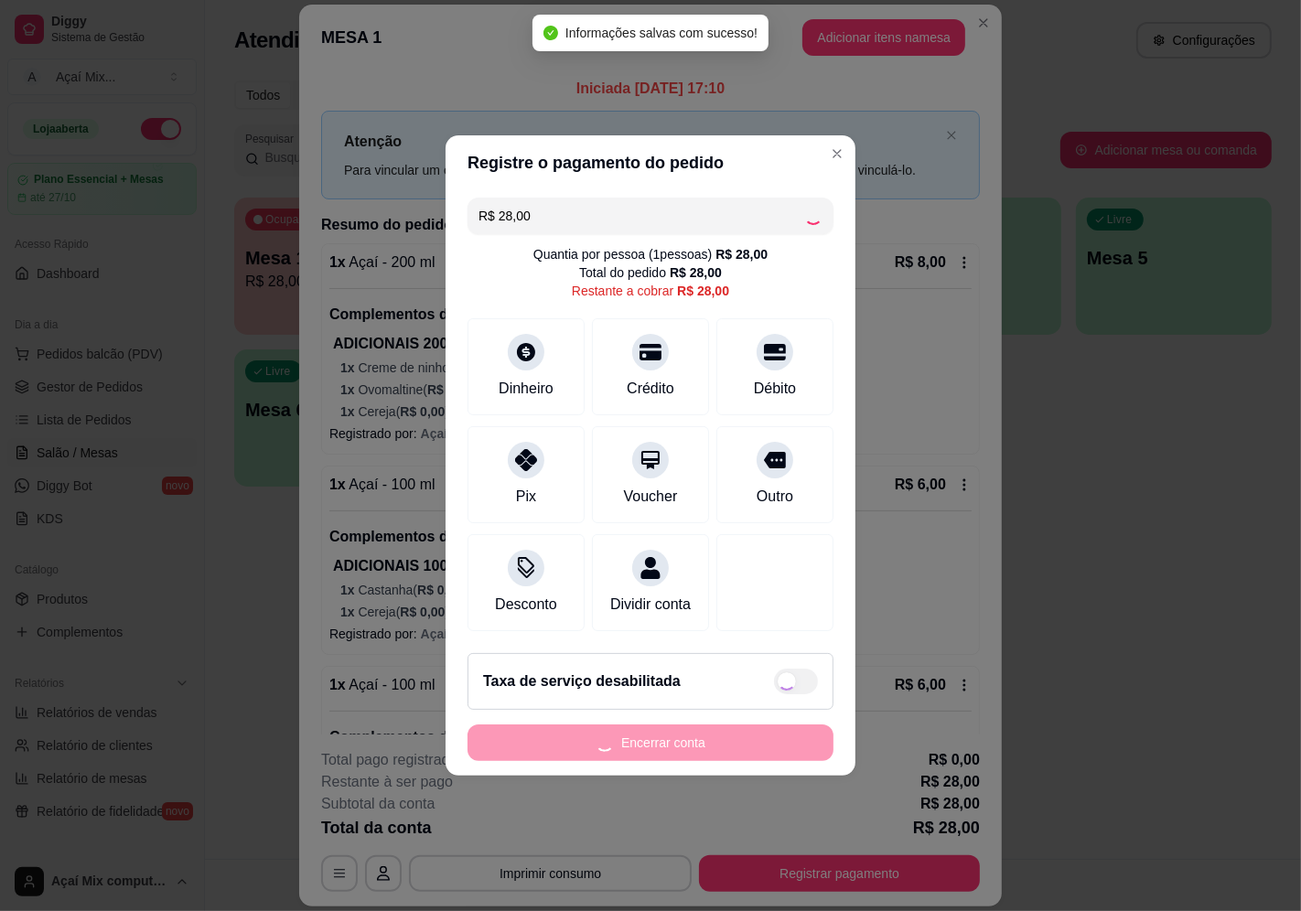
type input "R$ 0,00"
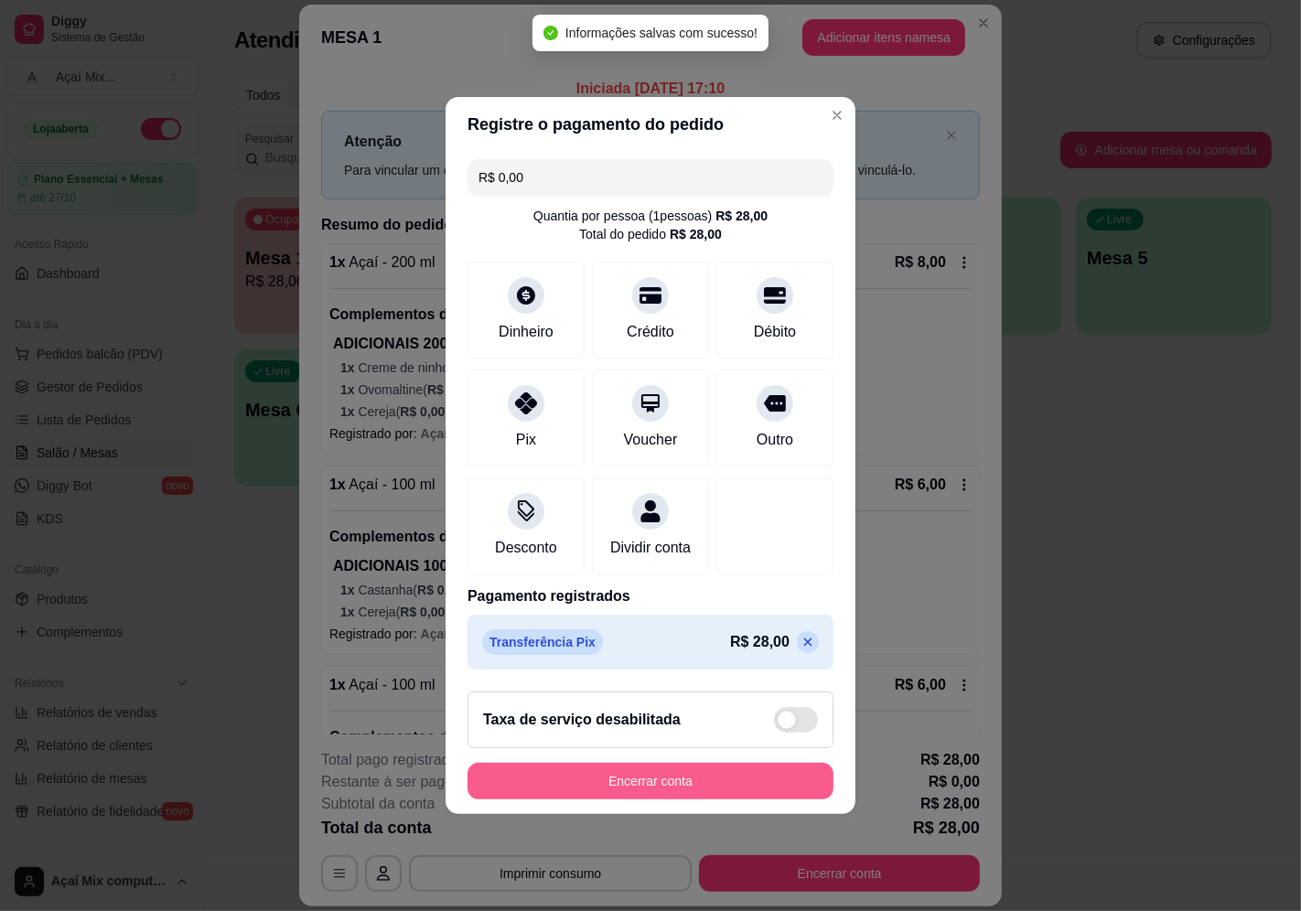
click at [686, 800] on button "Encerrar conta" at bounding box center [651, 781] width 366 height 37
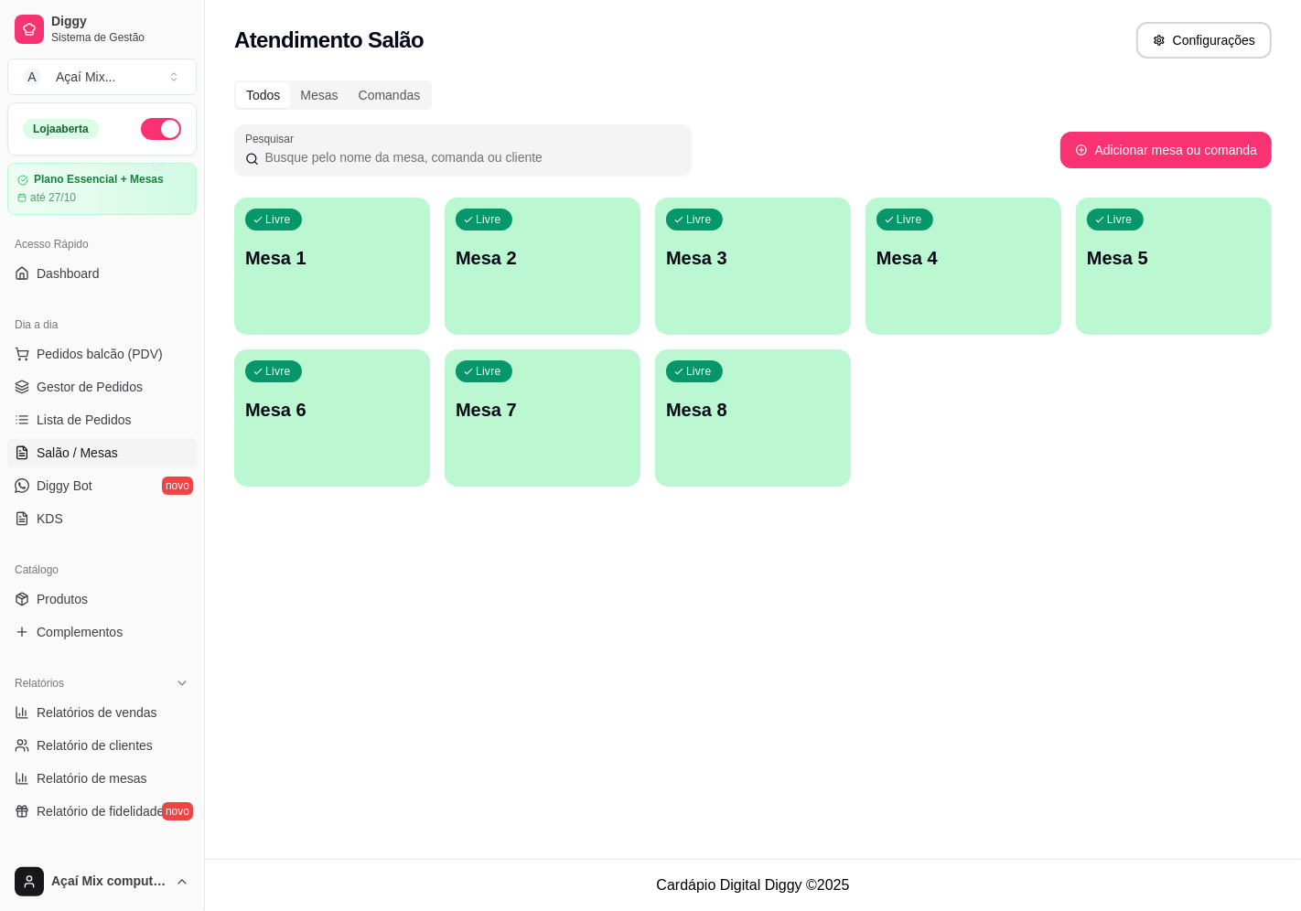
click at [343, 286] on div "Livre Mesa 1" at bounding box center [332, 255] width 196 height 115
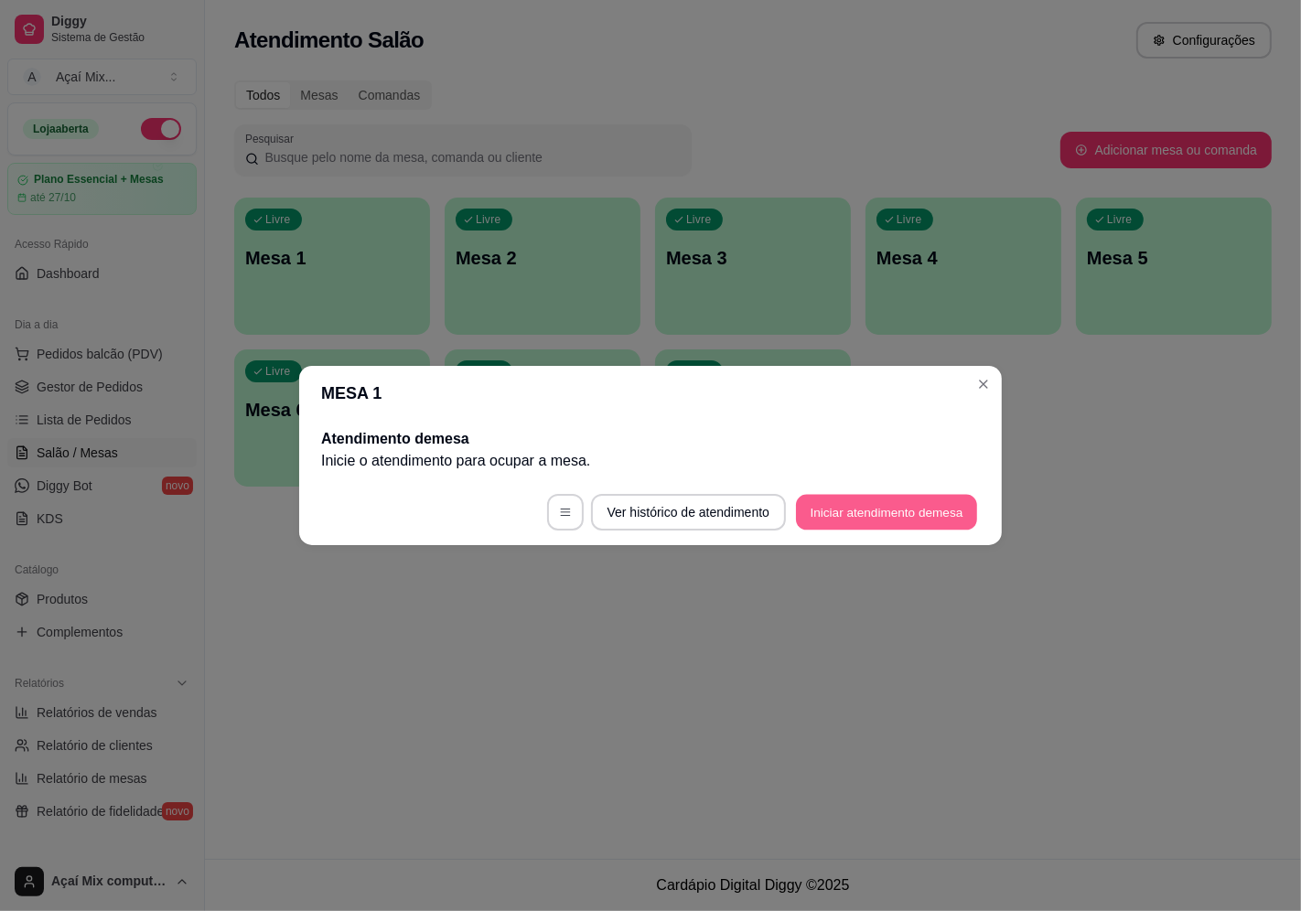
click at [929, 522] on button "Iniciar atendimento de mesa" at bounding box center [886, 513] width 181 height 36
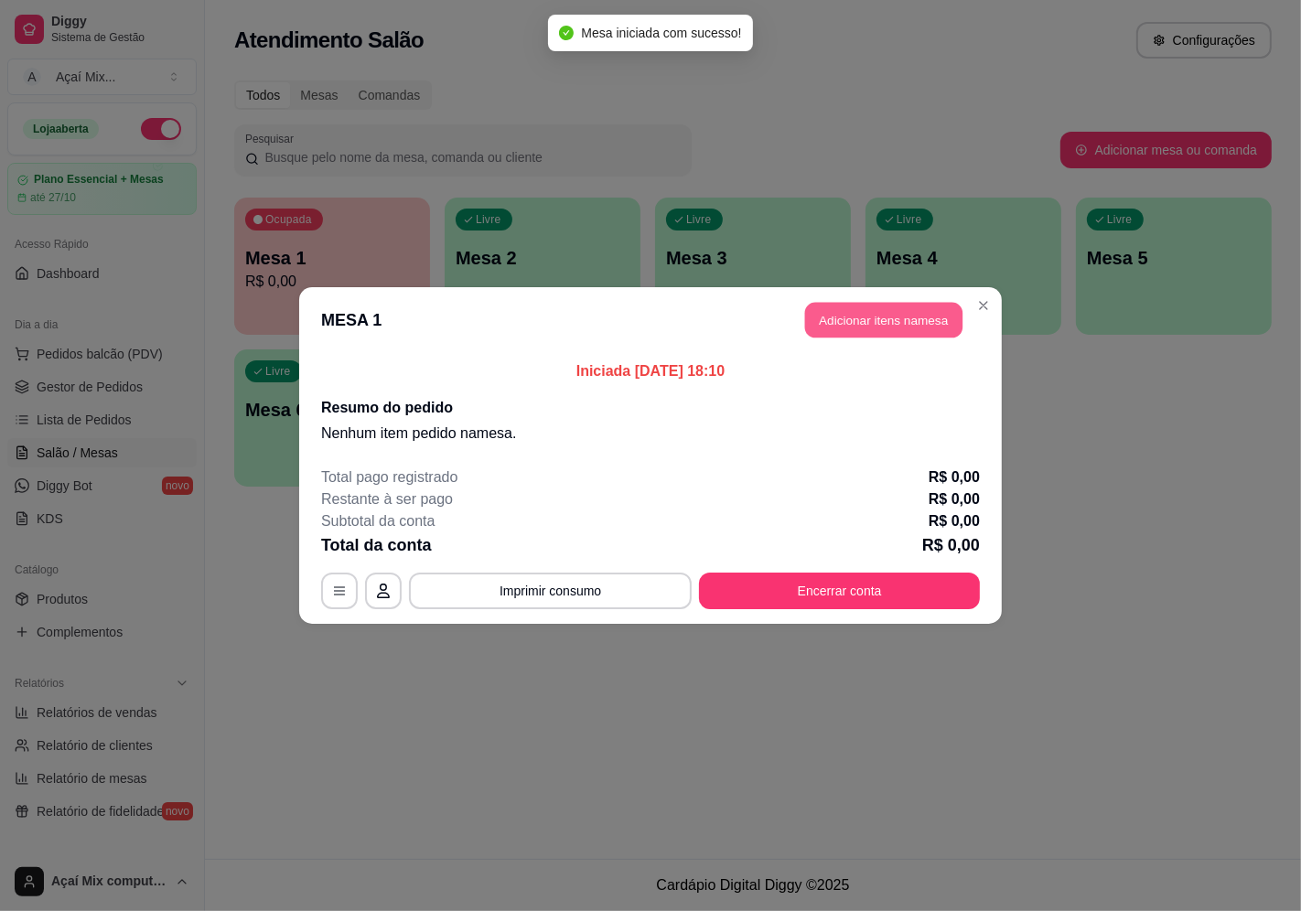
click at [895, 326] on button "Adicionar itens na mesa" at bounding box center [883, 321] width 157 height 36
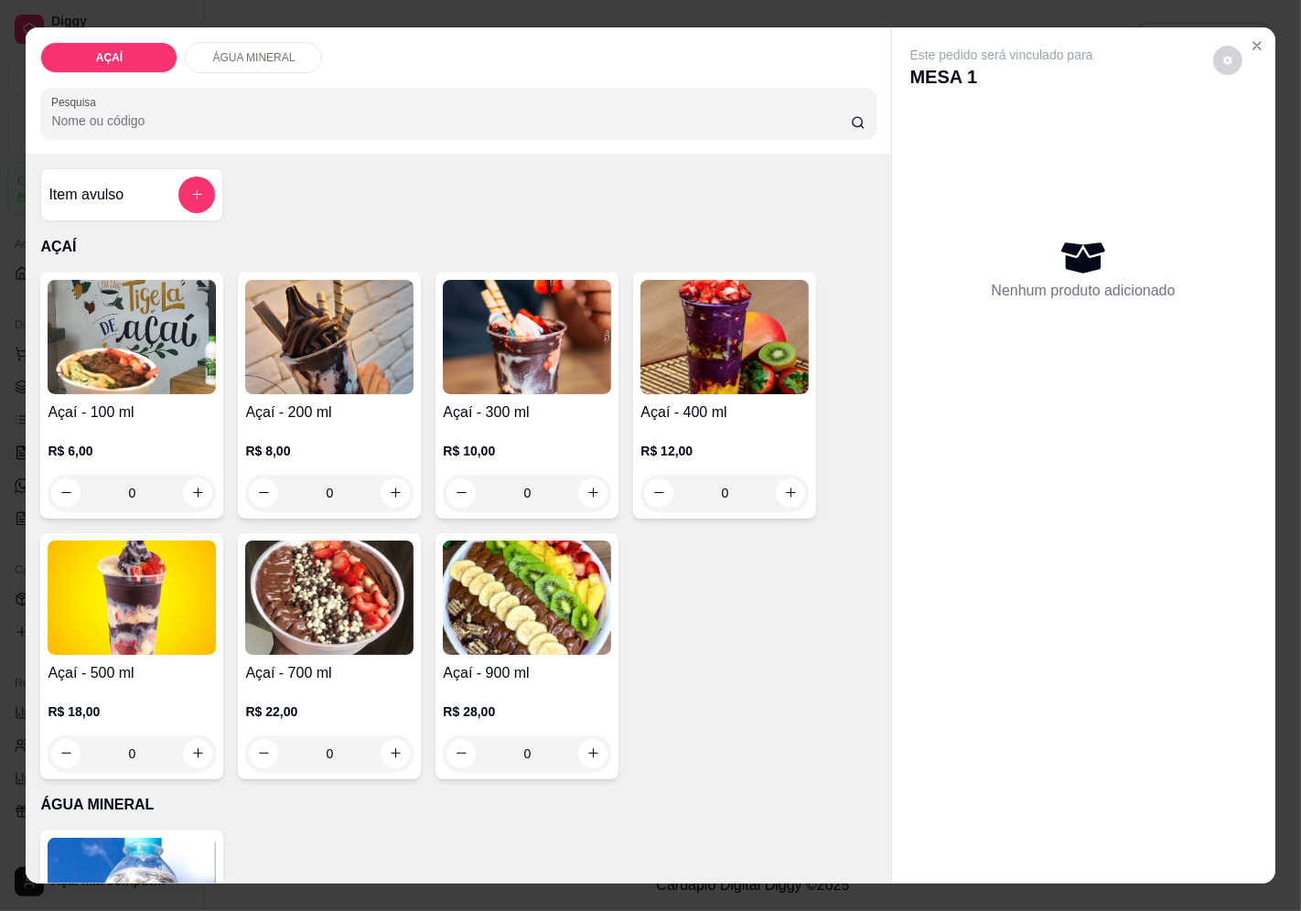
click at [156, 349] on img at bounding box center [132, 337] width 168 height 114
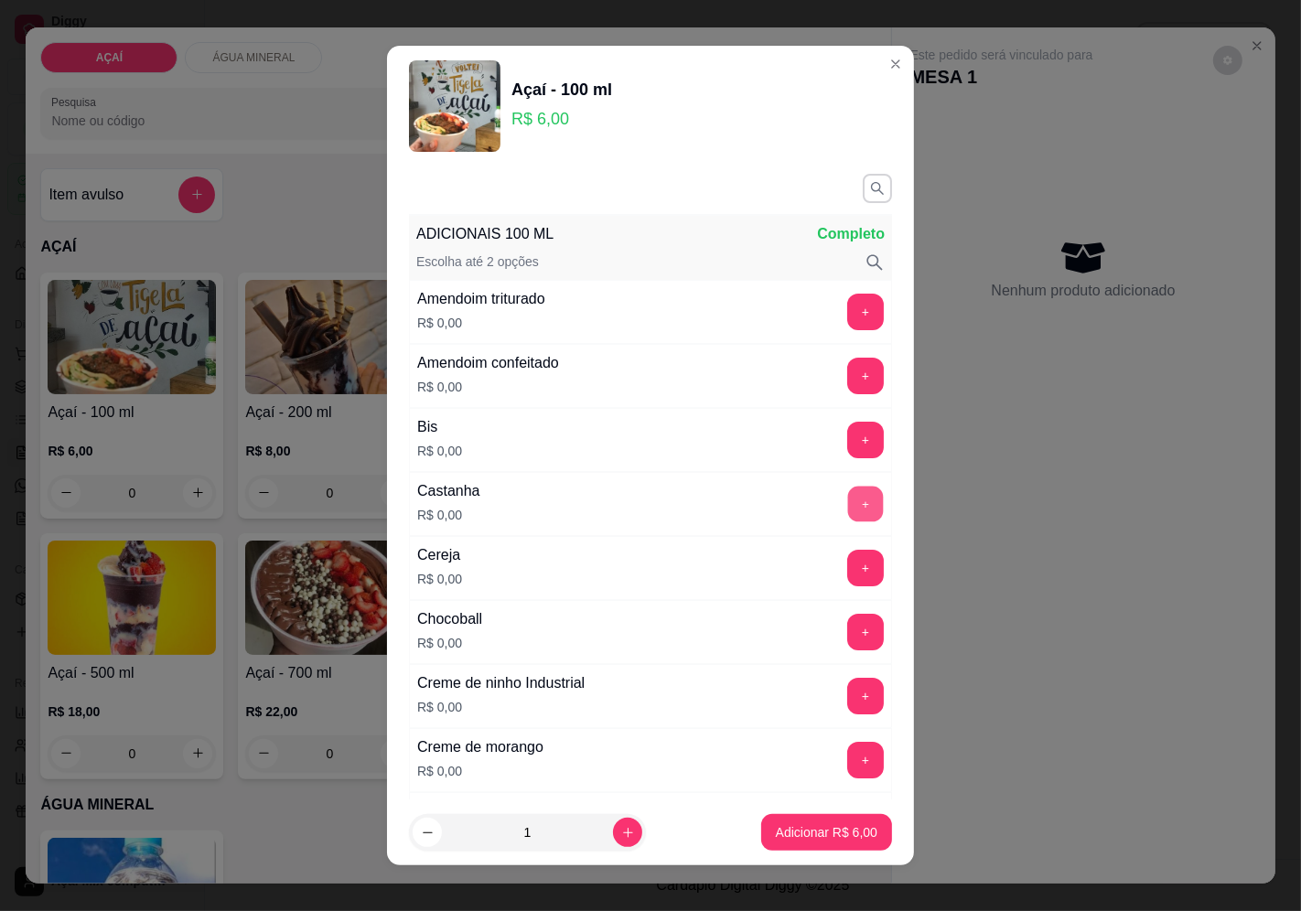
click at [848, 515] on button "+" at bounding box center [866, 504] width 36 height 36
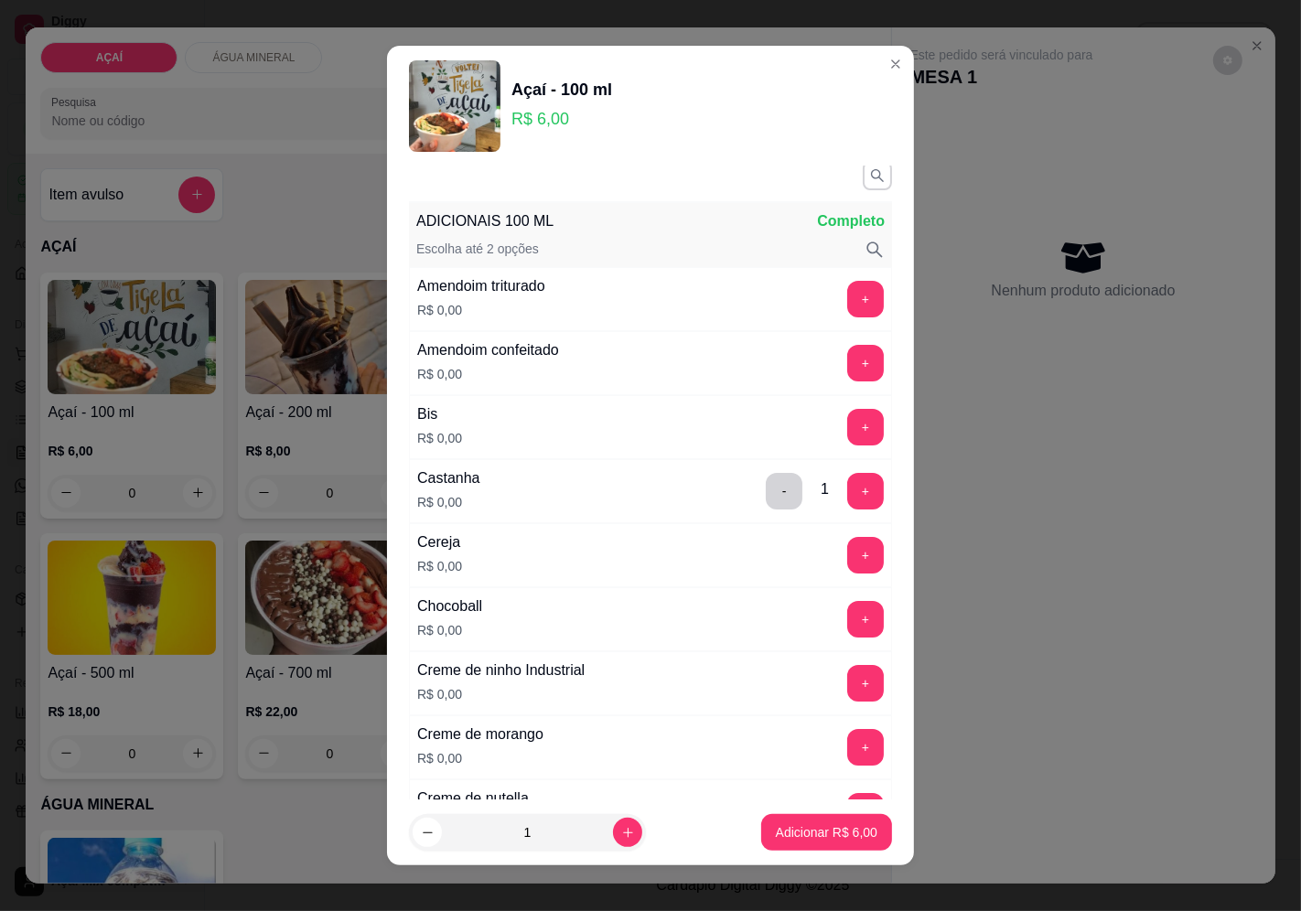
scroll to position [0, 0]
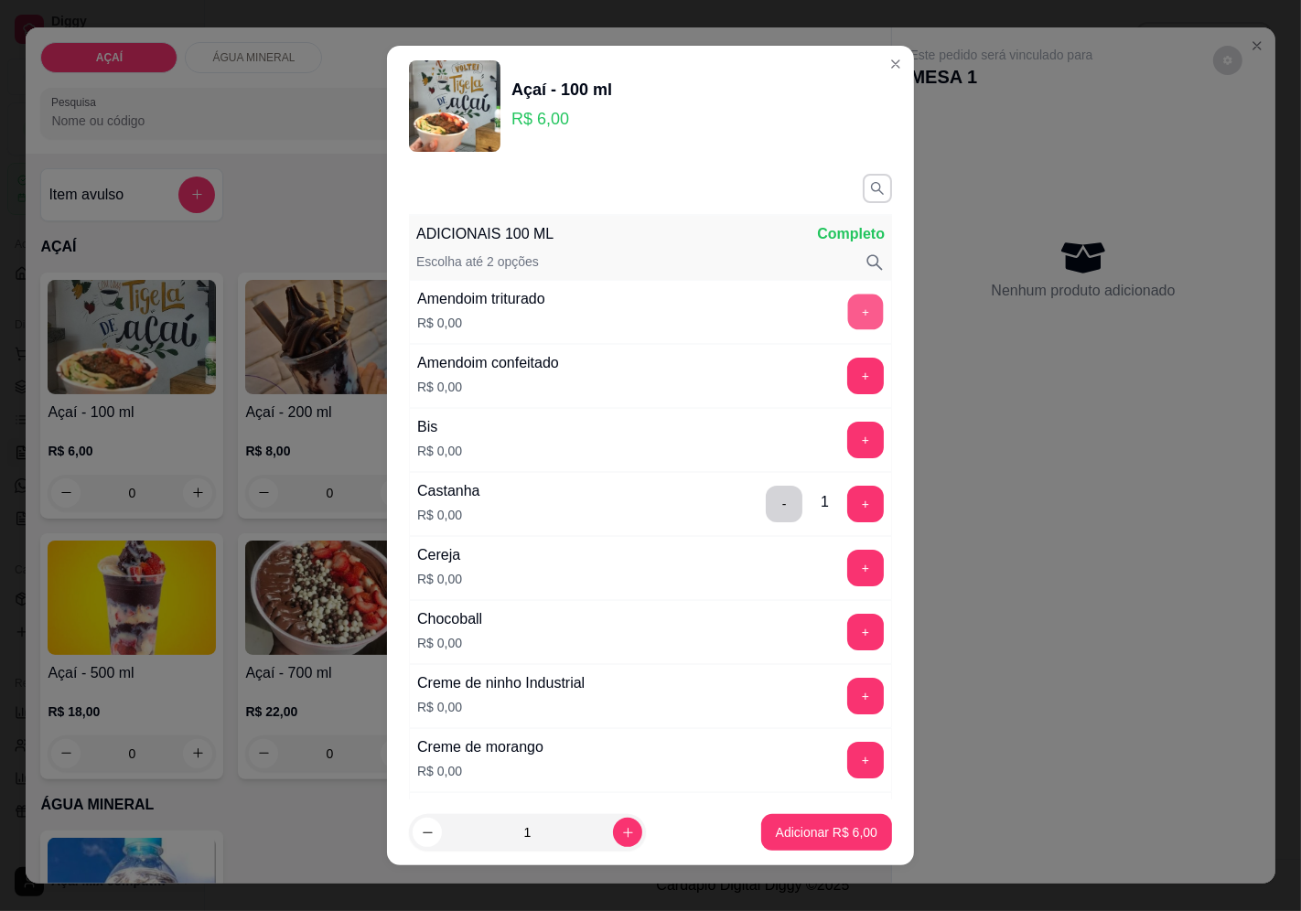
click at [848, 296] on button "+" at bounding box center [866, 312] width 36 height 36
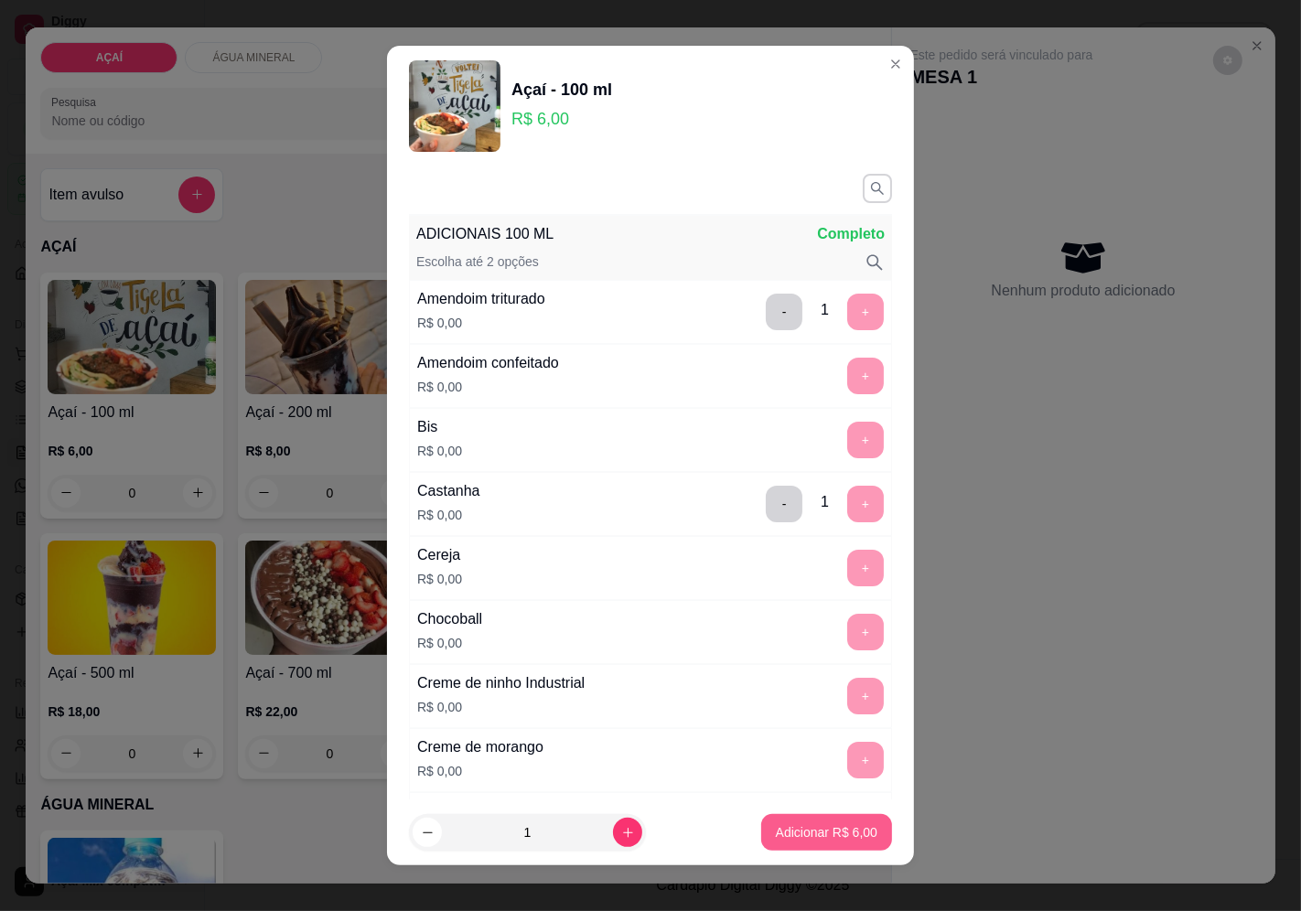
click at [776, 827] on p "Adicionar R$ 6,00" at bounding box center [827, 833] width 102 height 18
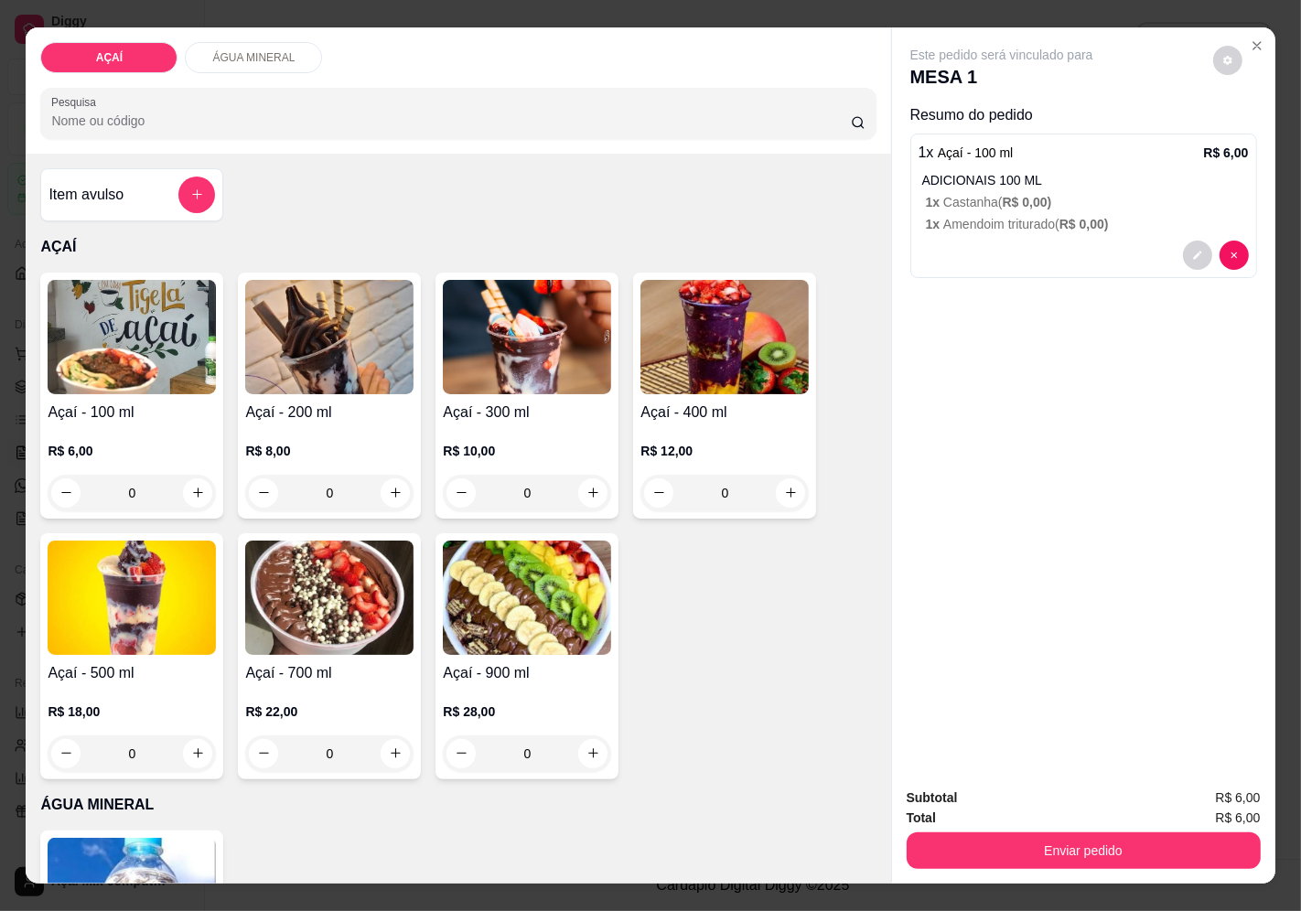
click at [141, 382] on img at bounding box center [132, 337] width 168 height 114
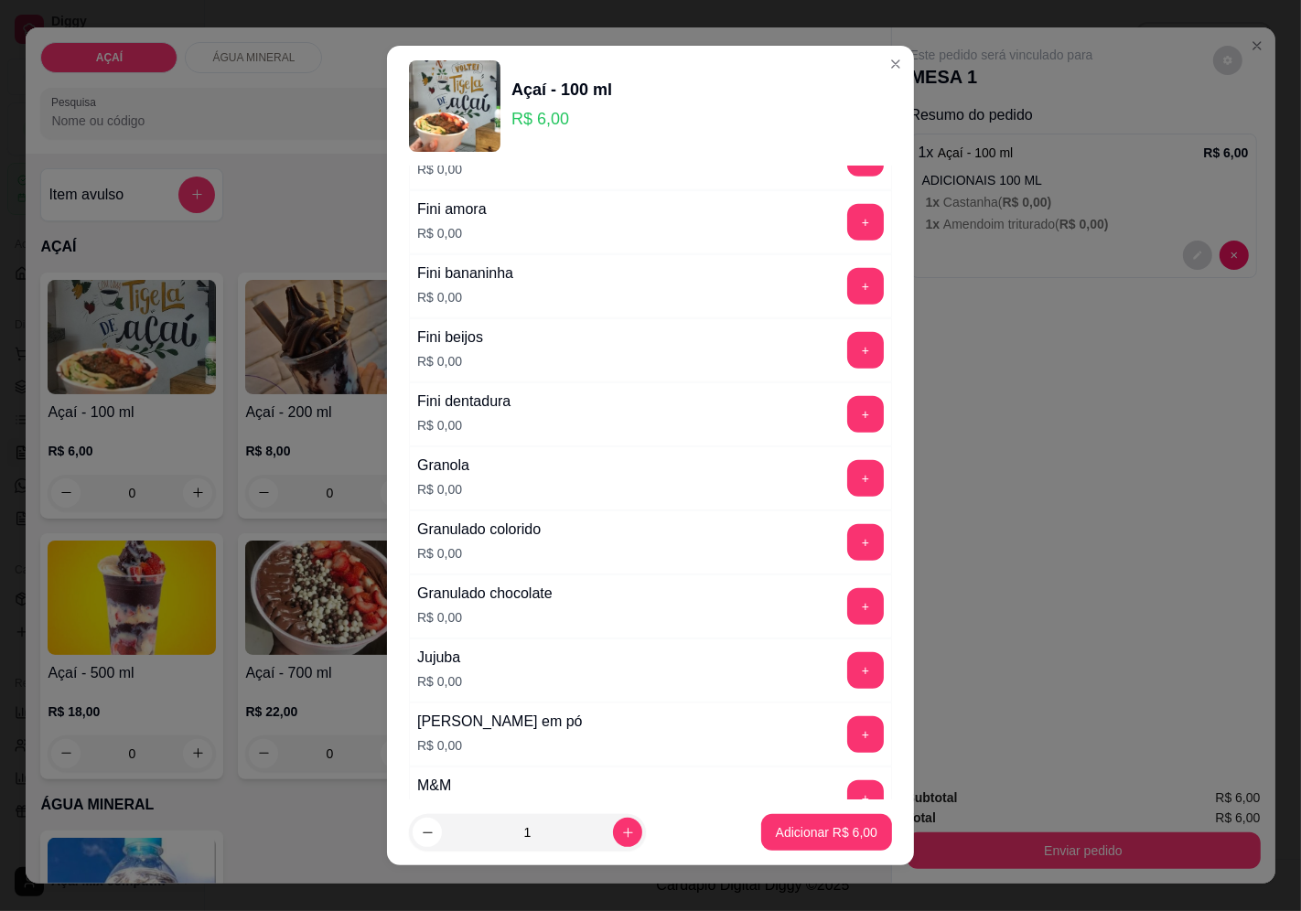
scroll to position [1118, 0]
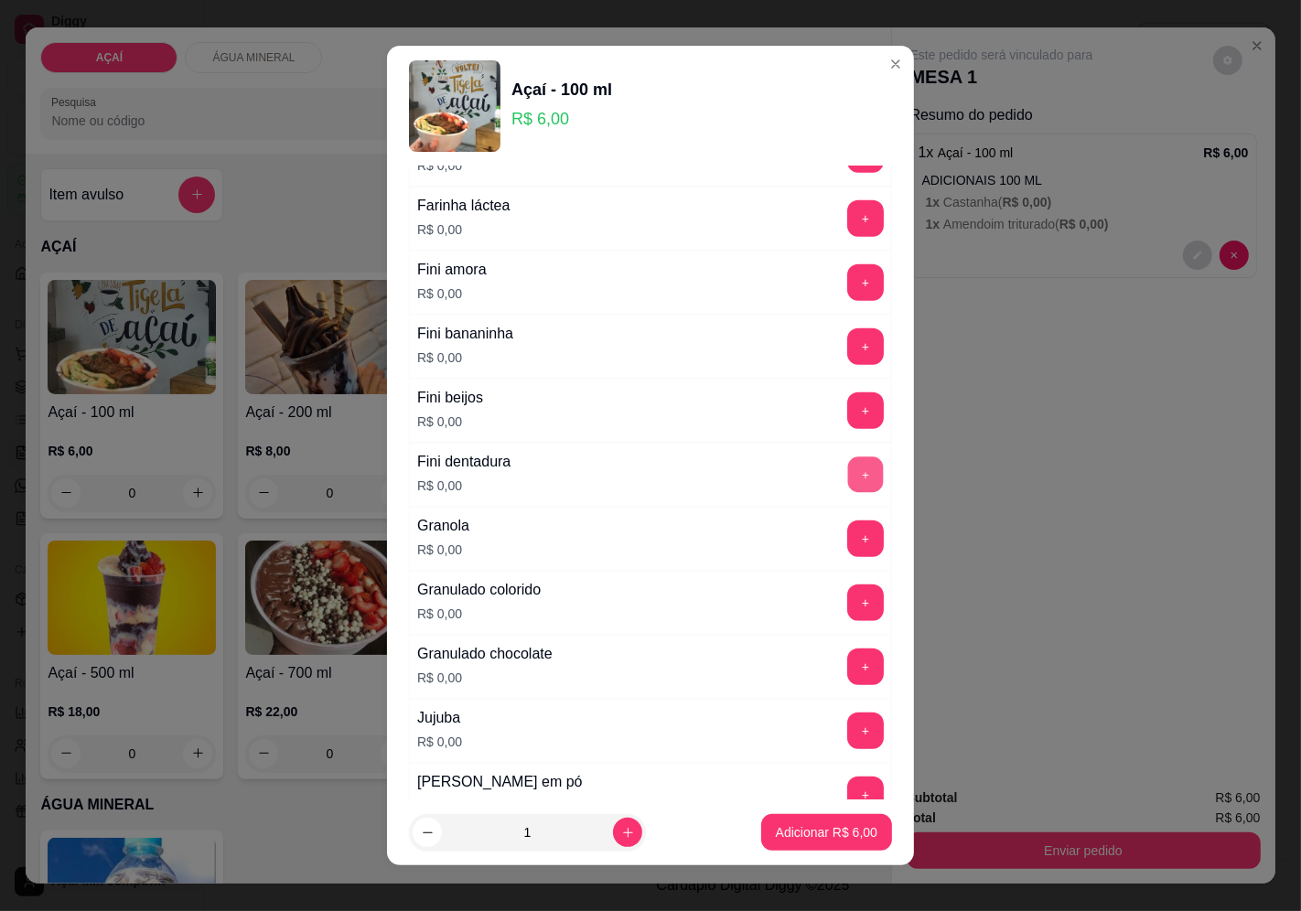
click at [848, 474] on button "+" at bounding box center [866, 475] width 36 height 36
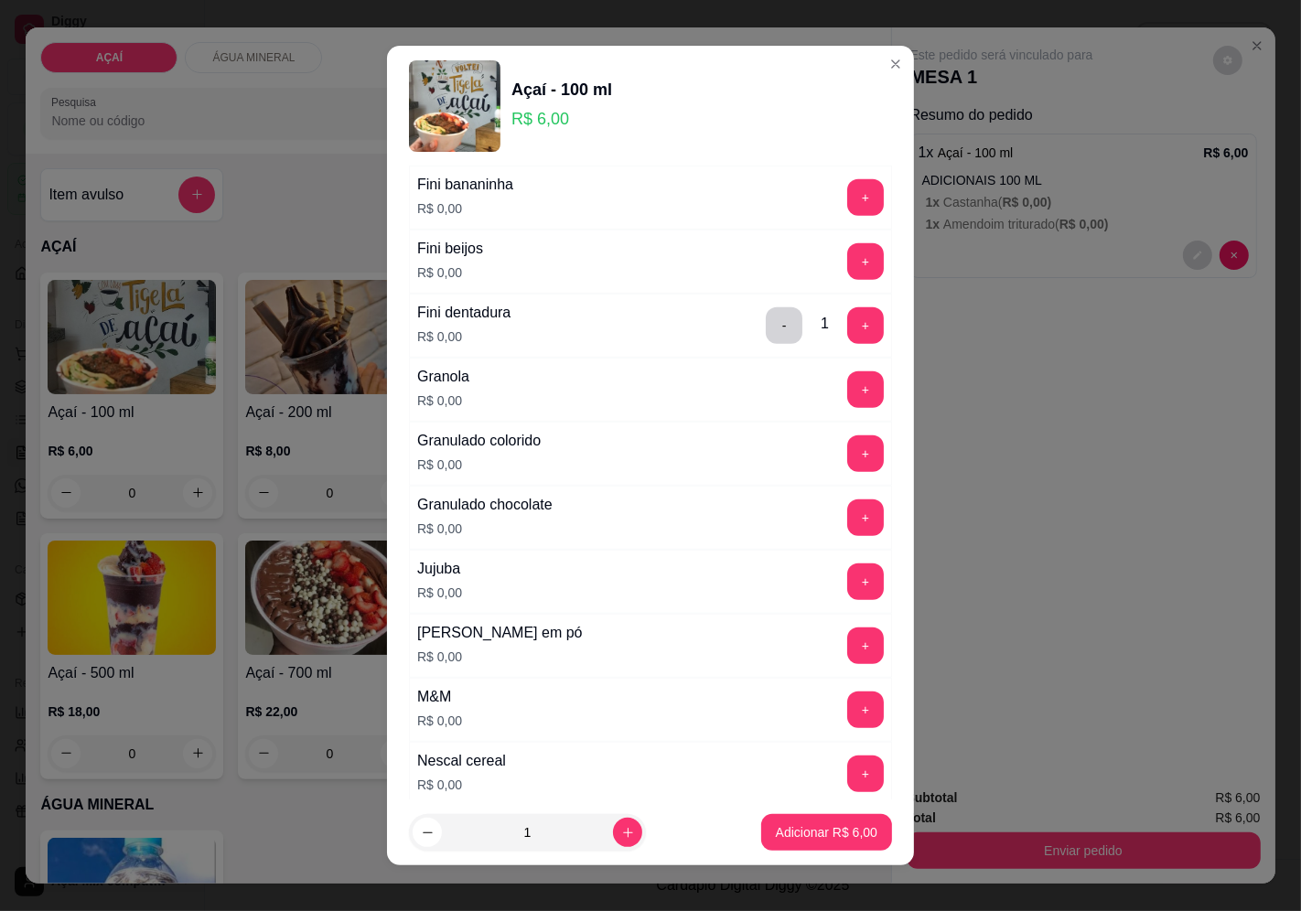
scroll to position [1321, 0]
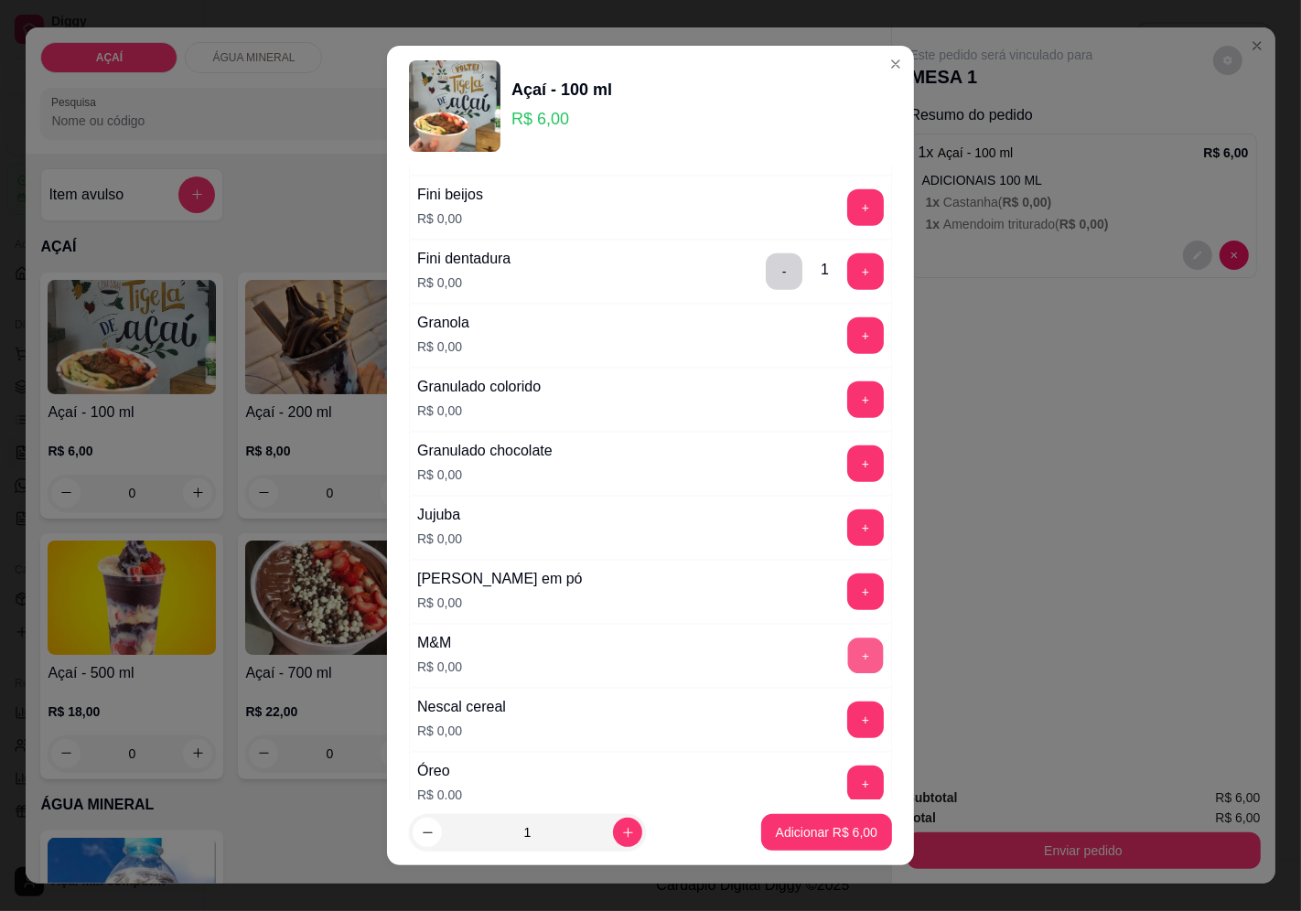
click at [848, 659] on button "+" at bounding box center [866, 656] width 36 height 36
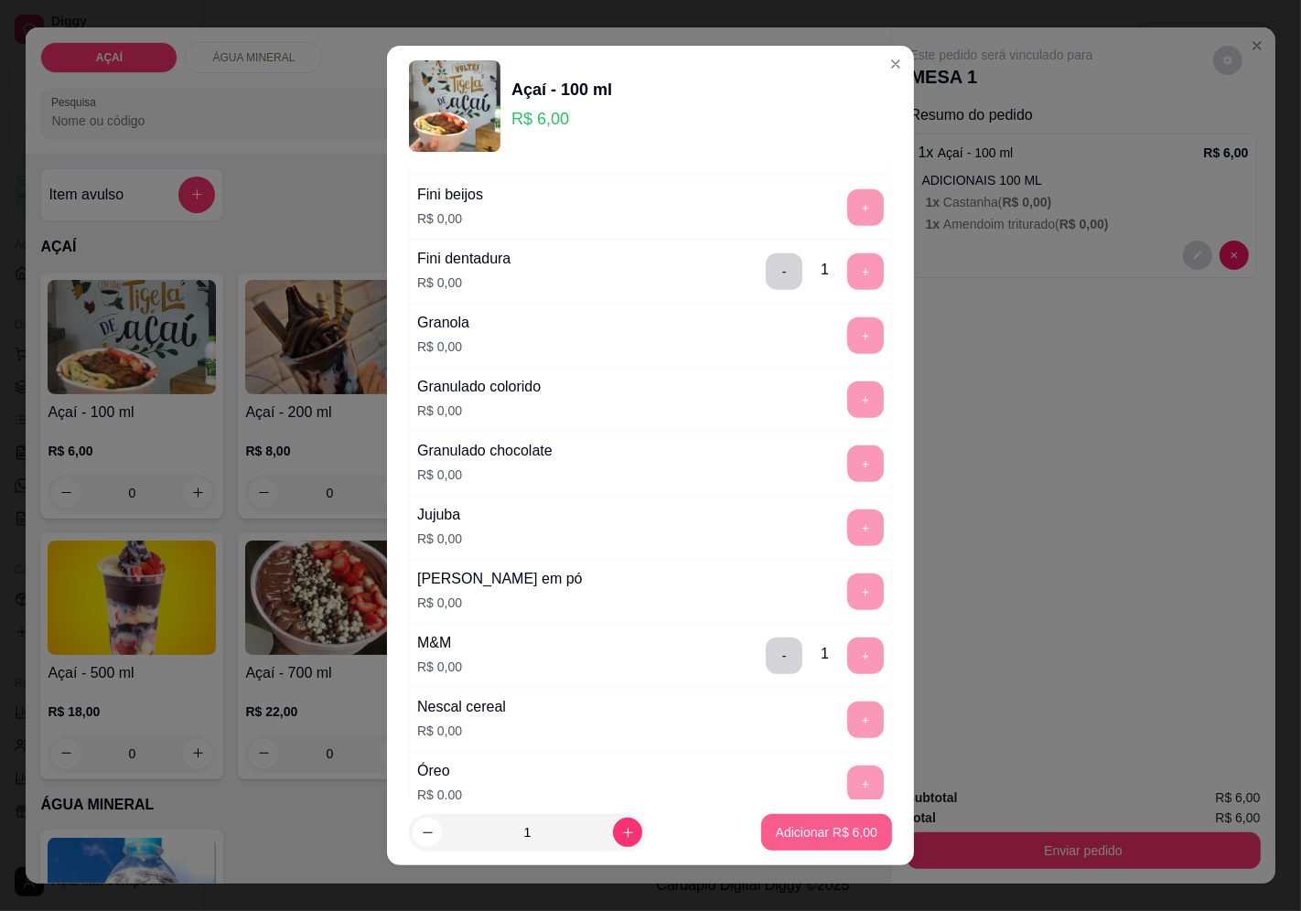
click at [801, 829] on p "Adicionar R$ 6,00" at bounding box center [827, 833] width 102 height 18
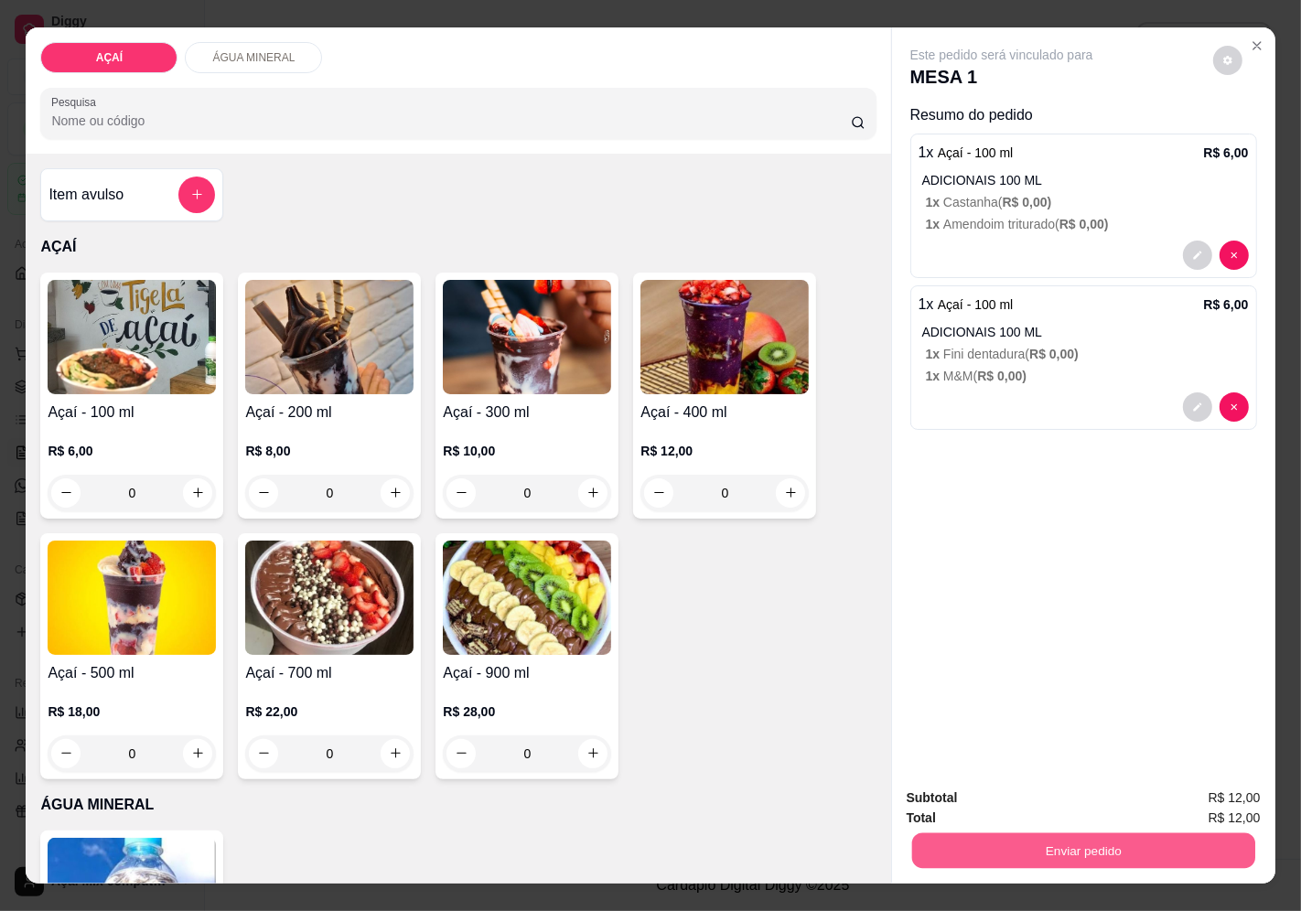
click at [1048, 846] on button "Enviar pedido" at bounding box center [1082, 852] width 343 height 36
click at [1215, 803] on button "Enviar pedido" at bounding box center [1212, 799] width 101 height 34
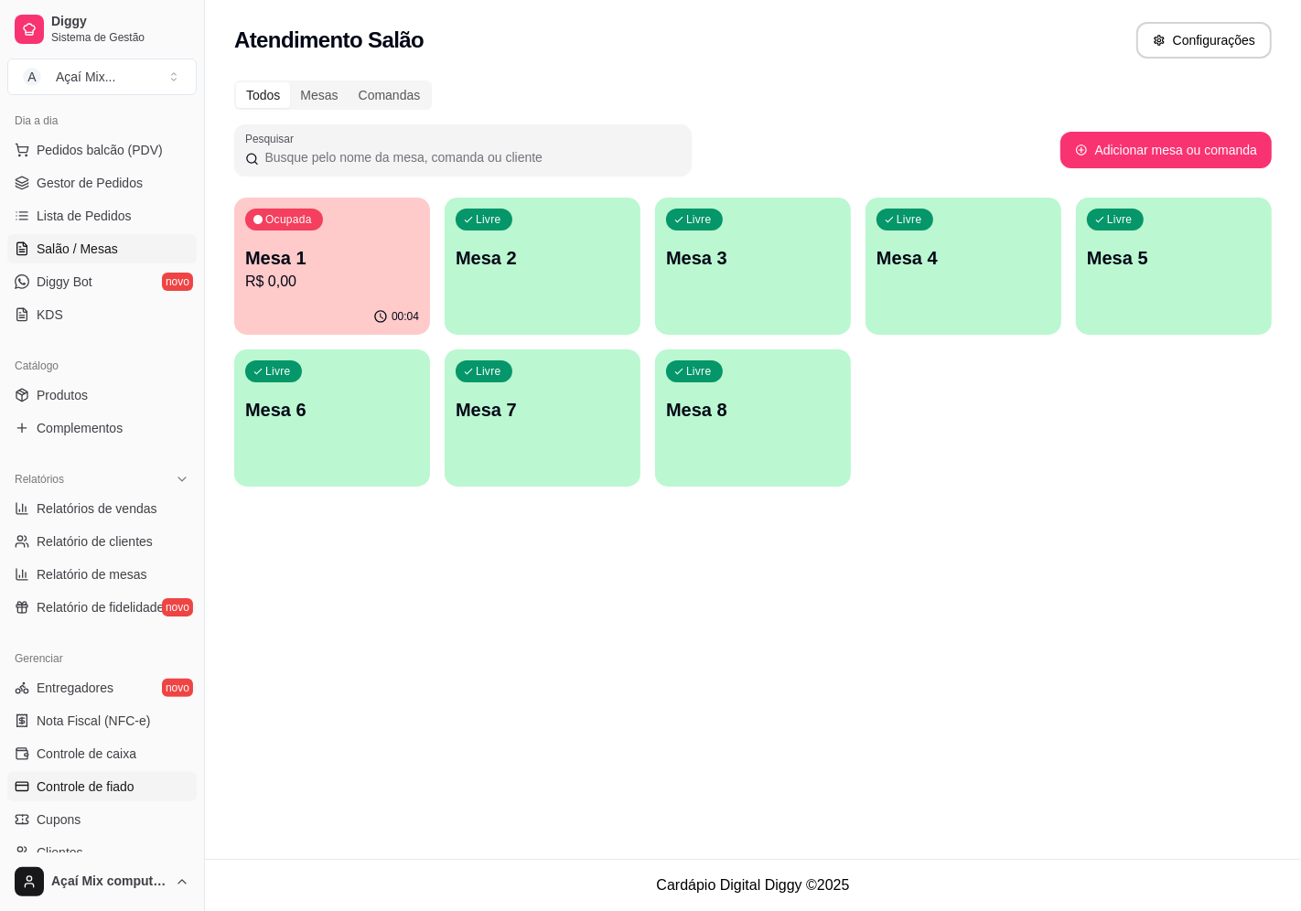
scroll to position [201, 0]
click at [271, 254] on p "Mesa 1" at bounding box center [332, 258] width 174 height 26
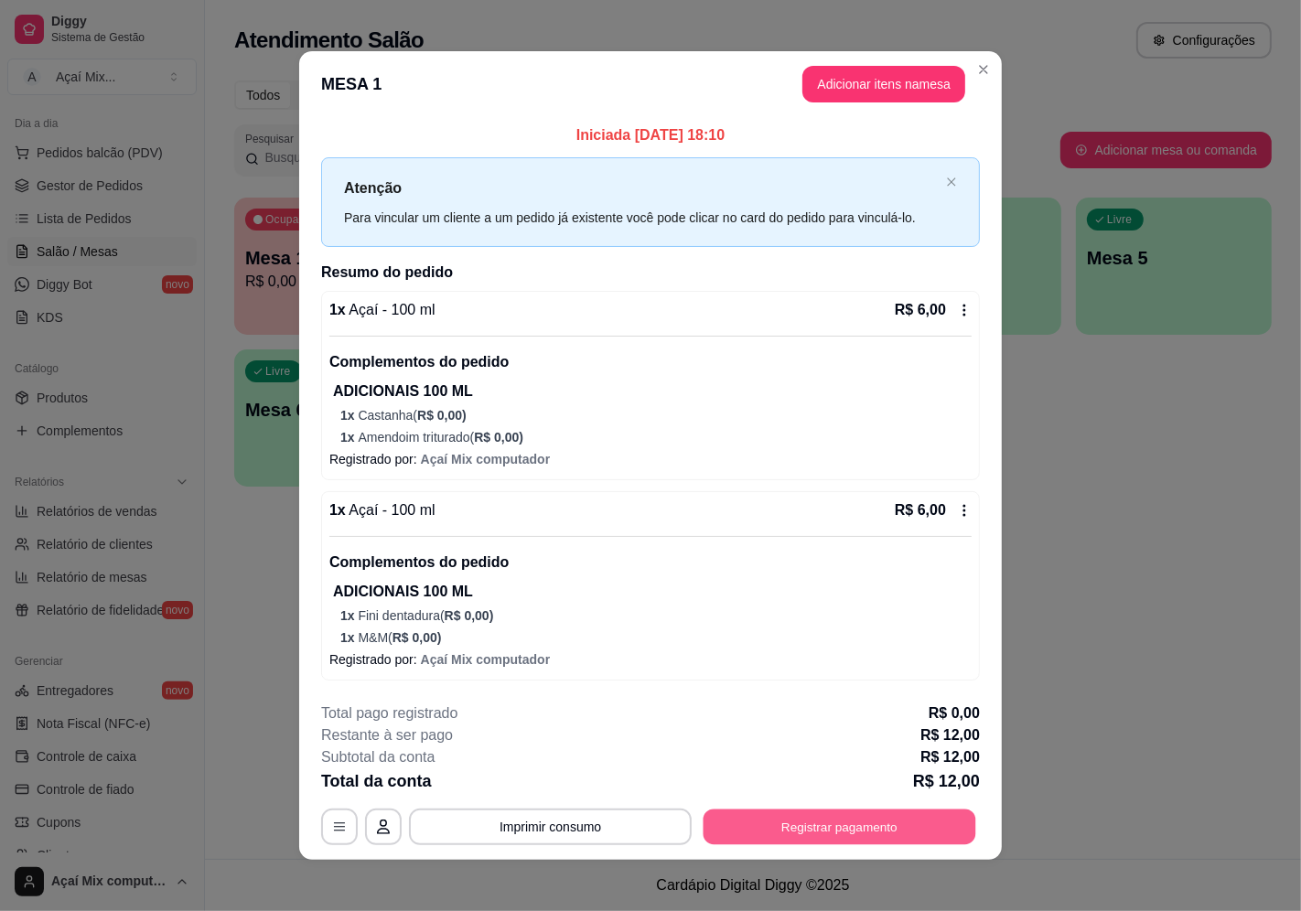
click at [884, 824] on button "Registrar pagamento" at bounding box center [840, 827] width 273 height 36
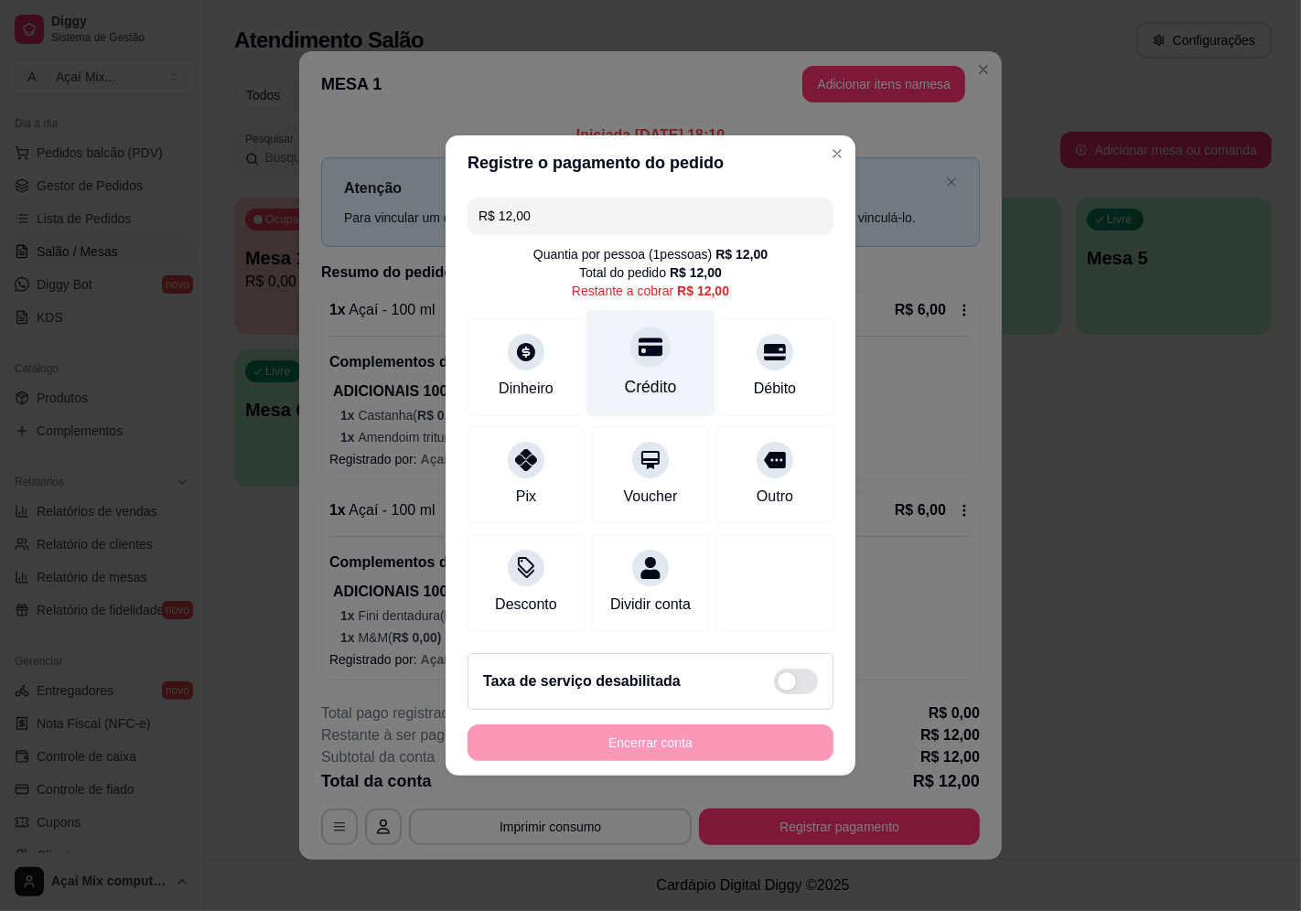
click at [615, 381] on div "Crédito" at bounding box center [651, 363] width 129 height 107
type input "R$ 0,00"
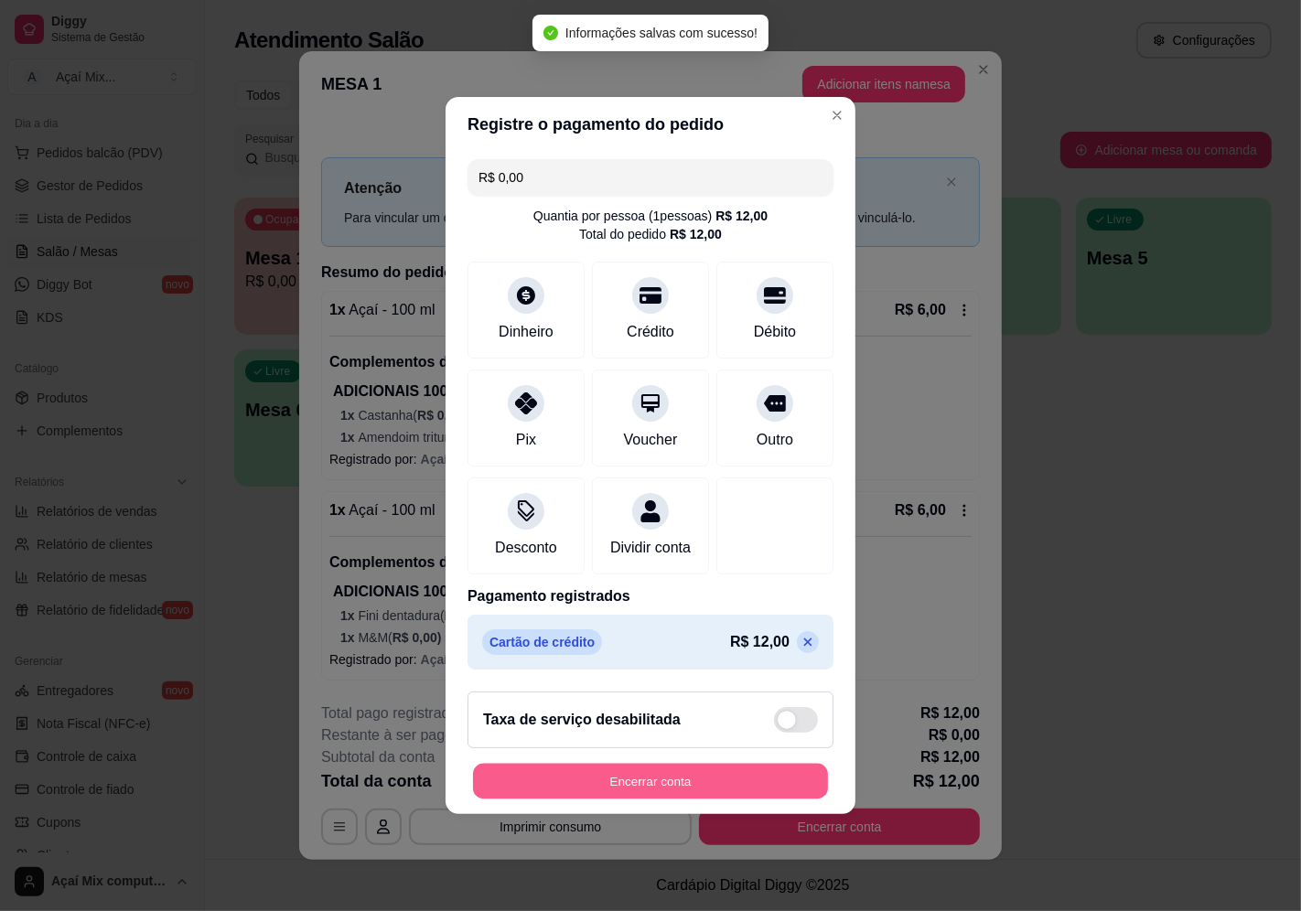
click at [688, 787] on button "Encerrar conta" at bounding box center [650, 782] width 355 height 36
